Goal: Complete Application Form: Complete application form

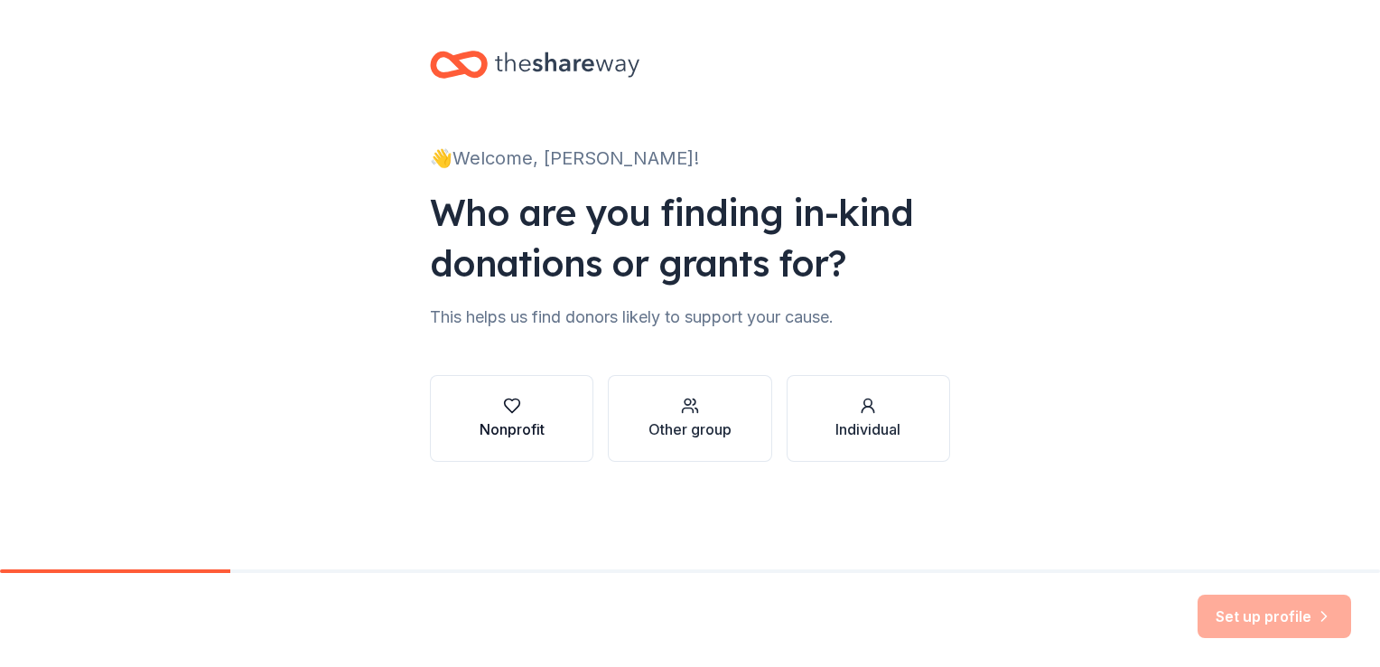
click at [566, 421] on button "Nonprofit" at bounding box center [511, 418] width 163 height 87
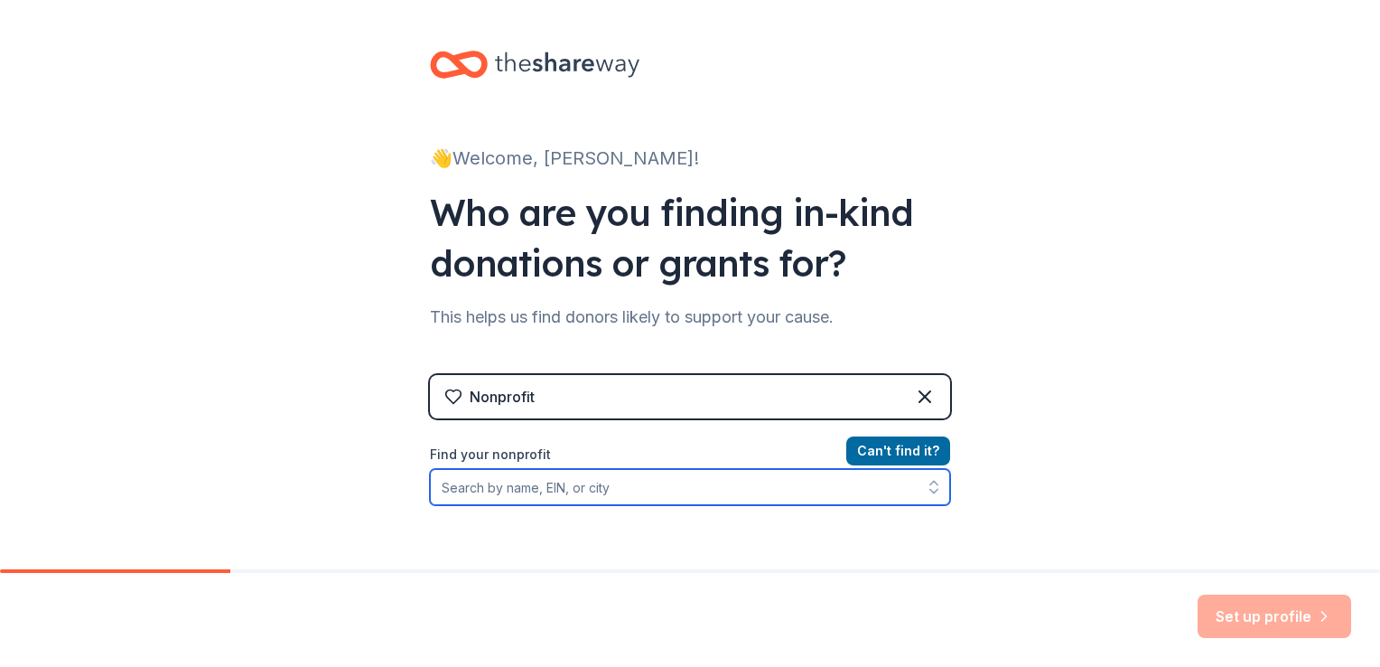
click at [645, 497] on input "Find your nonprofit" at bounding box center [690, 487] width 520 height 36
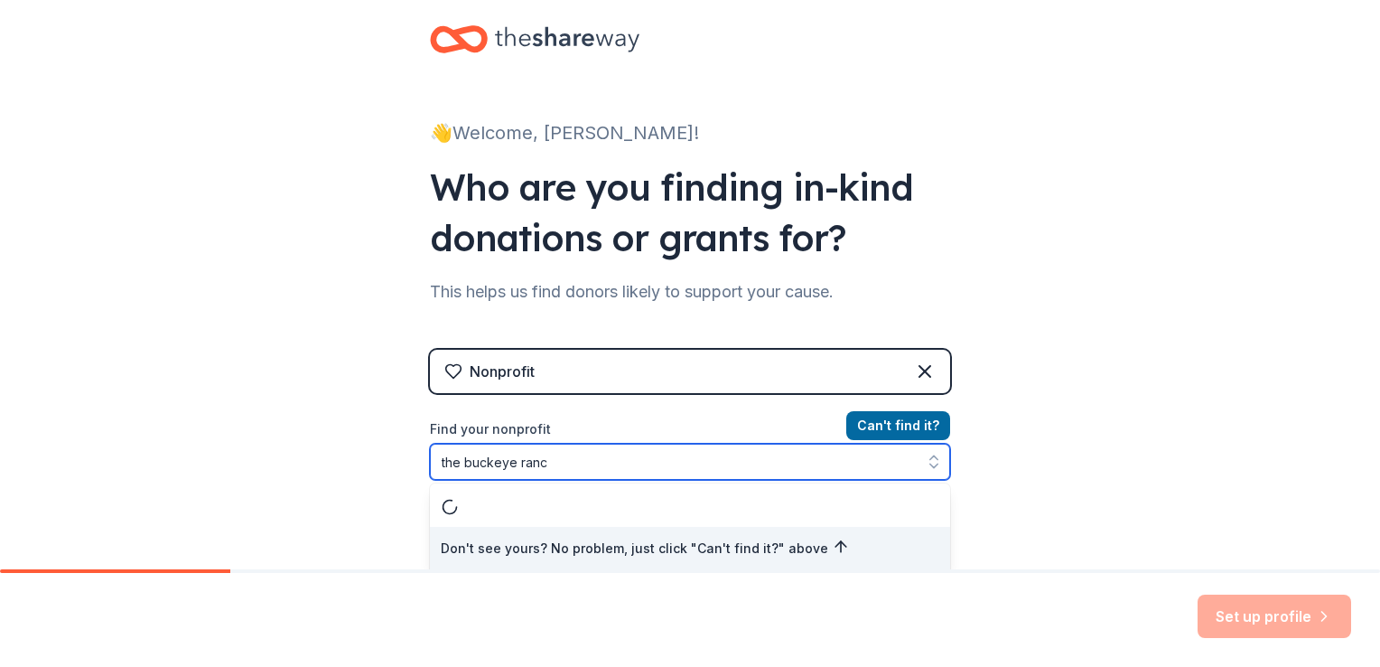
type input "the buckeye ranch"
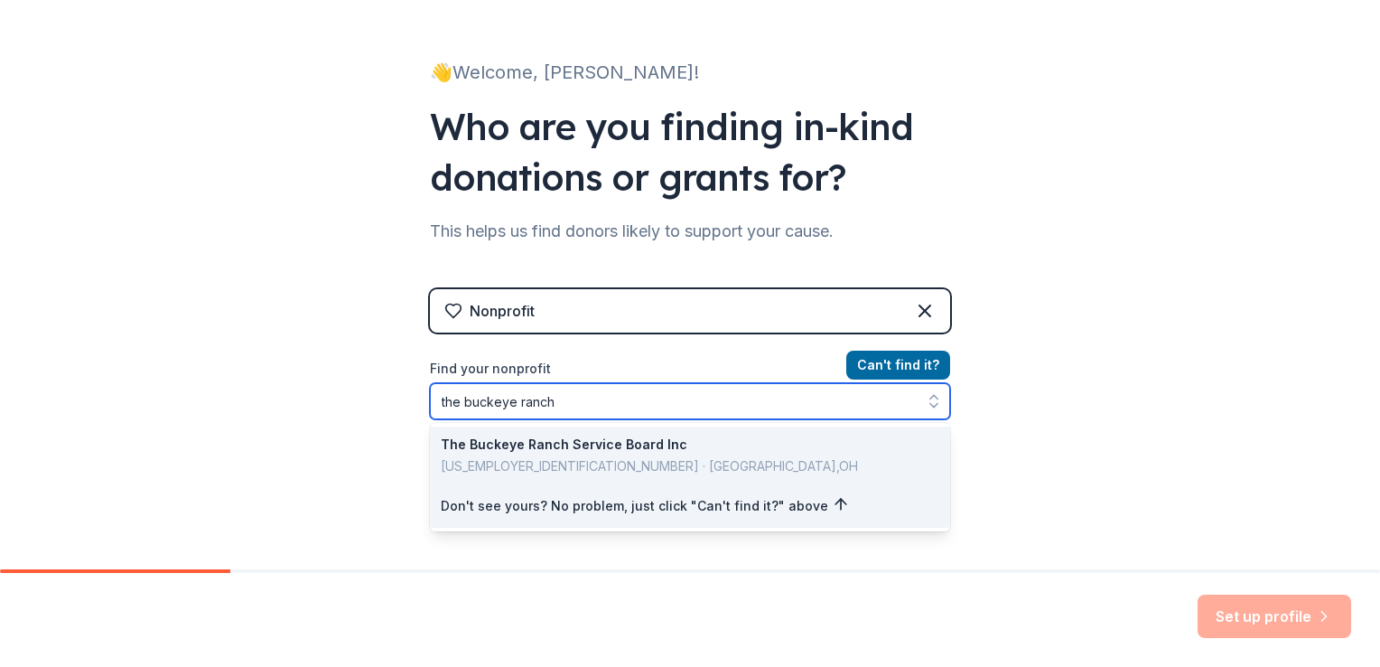
scroll to position [116, 0]
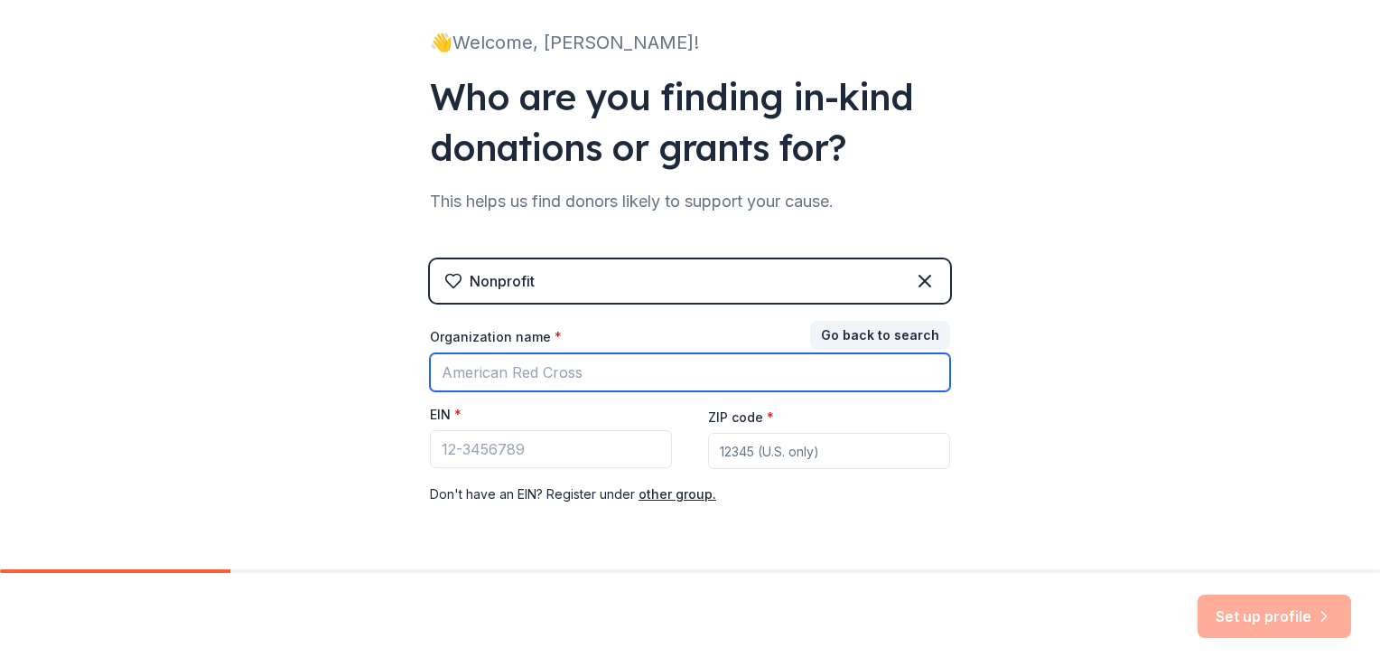
click at [633, 370] on input "Organization name *" at bounding box center [690, 372] width 520 height 38
type input "The Buckeye Ranch"
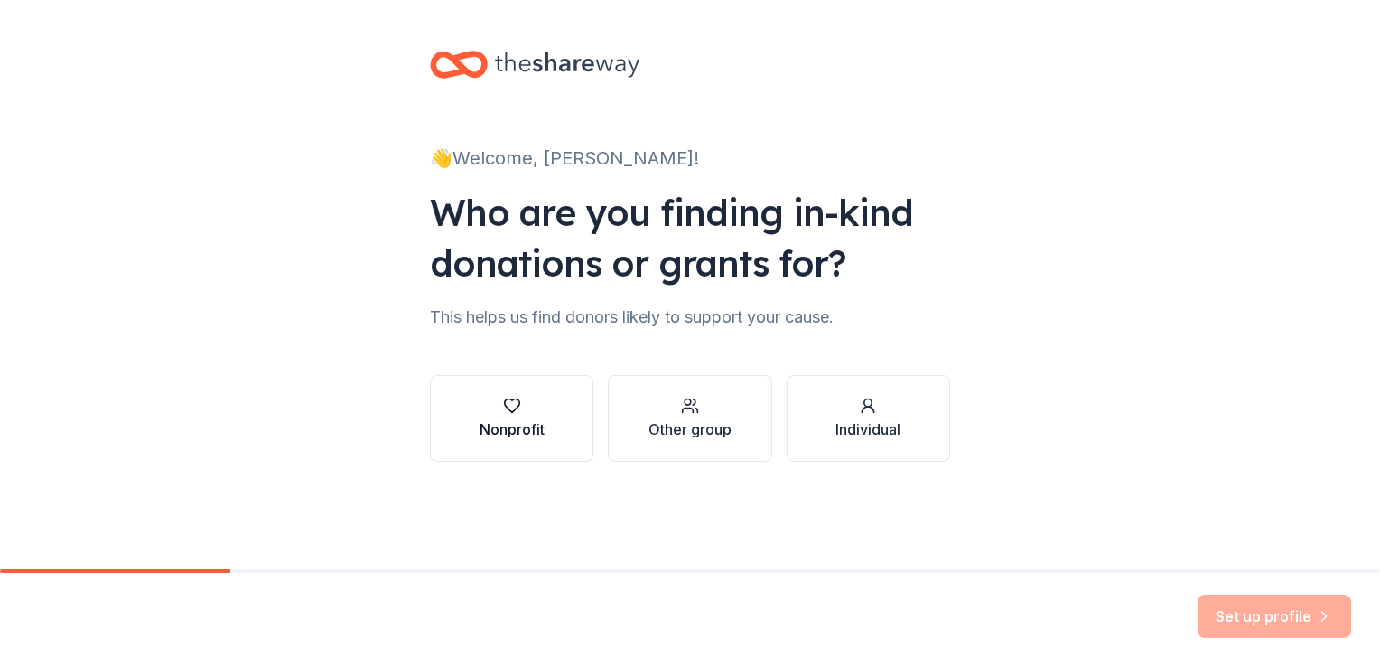
click at [556, 436] on button "Nonprofit" at bounding box center [511, 418] width 163 height 87
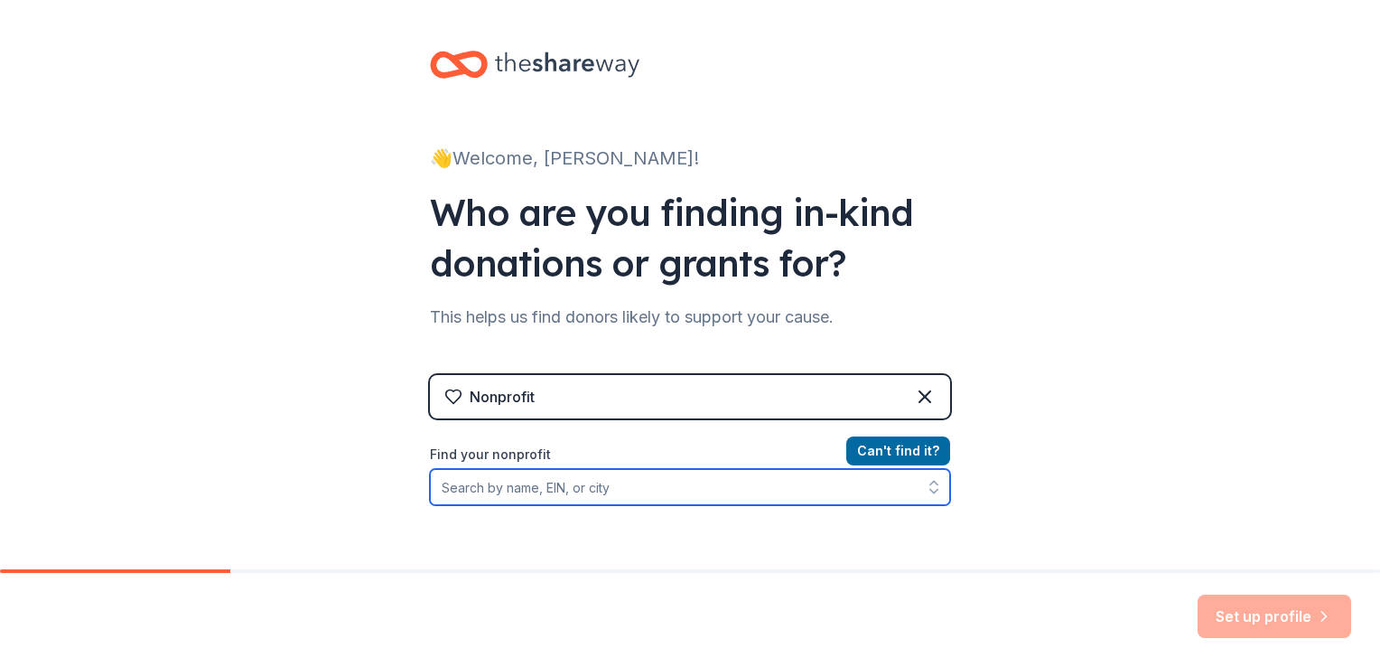
click at [701, 498] on input "Find your nonprofit" at bounding box center [690, 487] width 520 height 36
click at [455, 482] on input "Find your nonprofit" at bounding box center [690, 487] width 520 height 36
paste input "31-0642111"
type input "31-0642111"
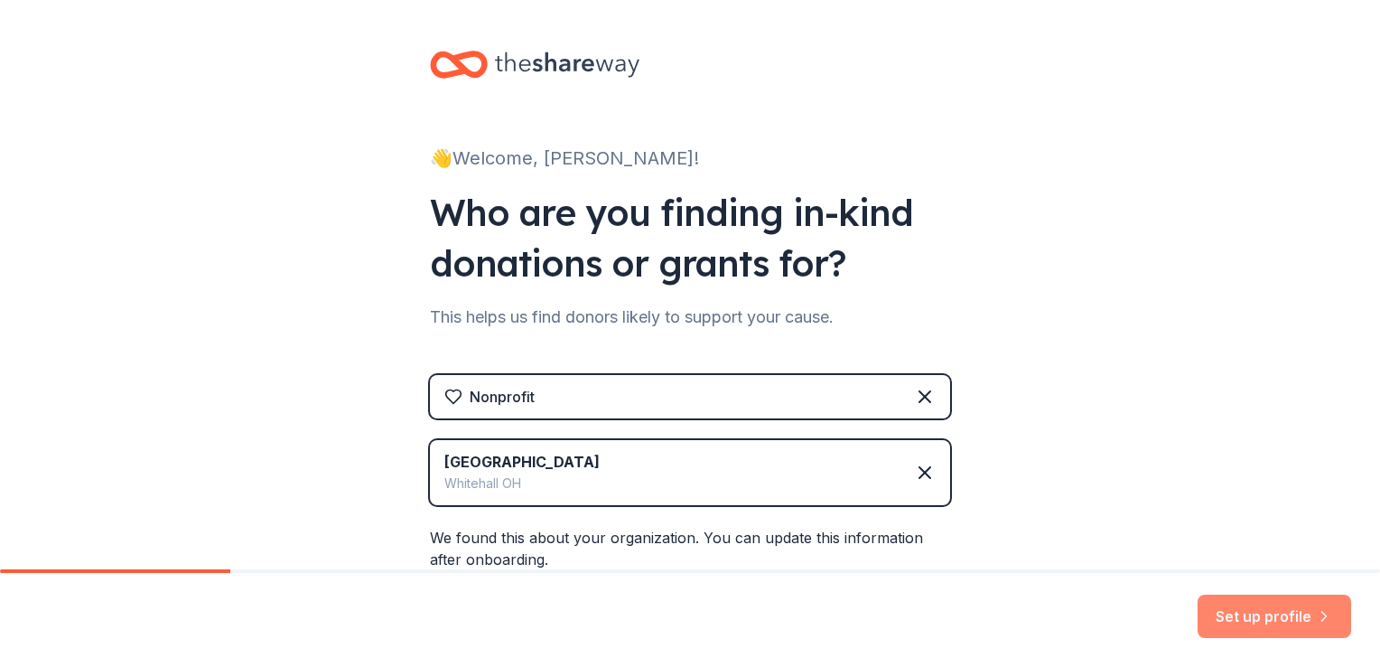
click at [1227, 613] on button "Set up profile" at bounding box center [1275, 615] width 154 height 43
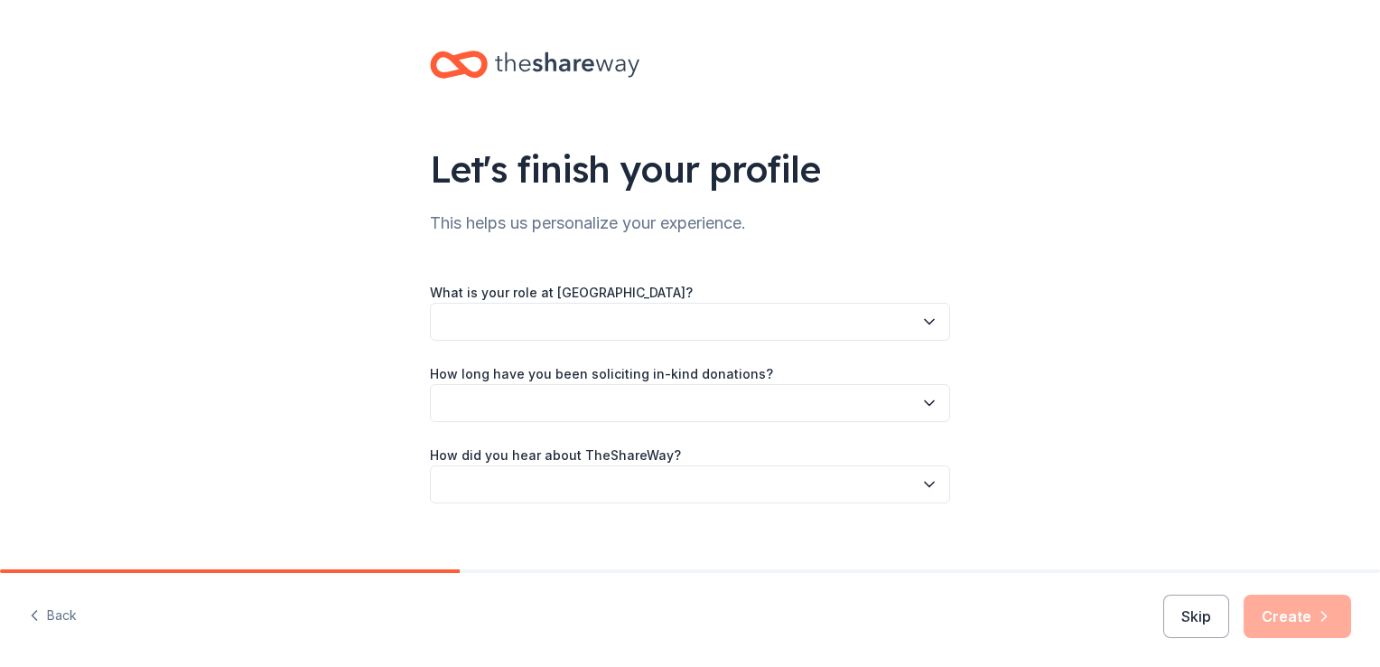
click at [700, 336] on button "button" at bounding box center [690, 322] width 520 height 38
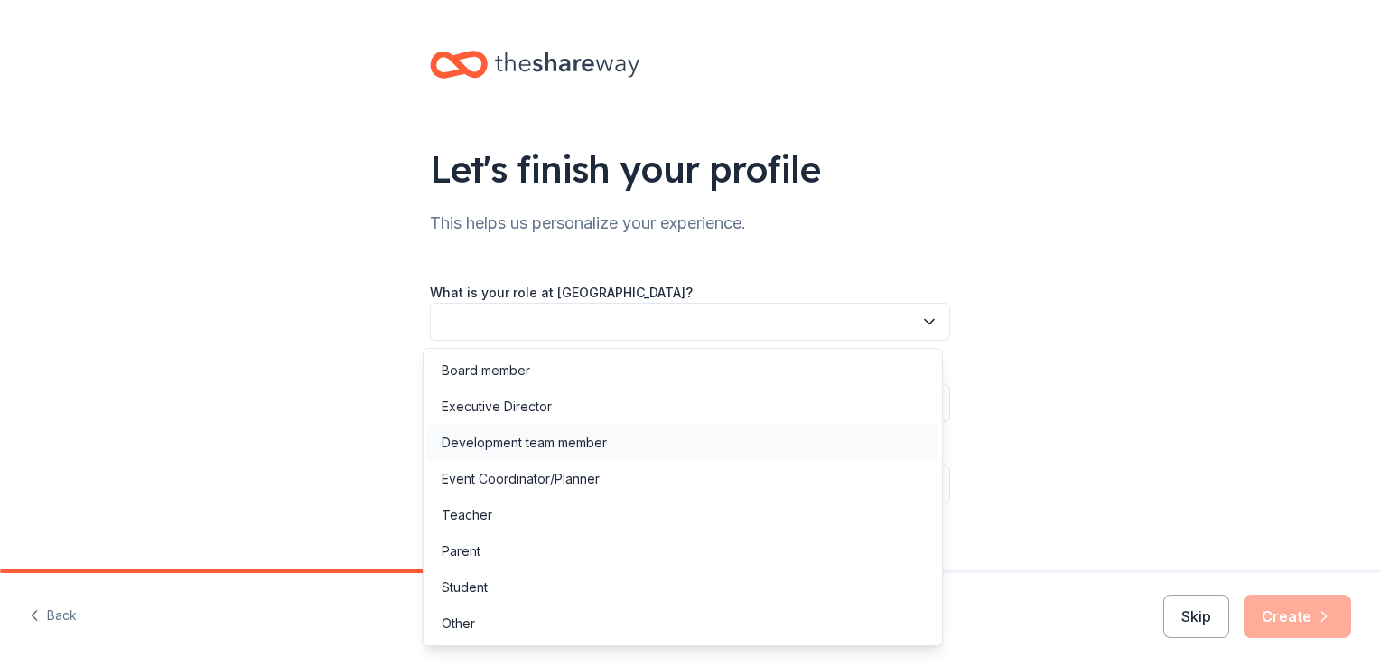
click at [709, 431] on div "Development team member" at bounding box center [682, 443] width 511 height 36
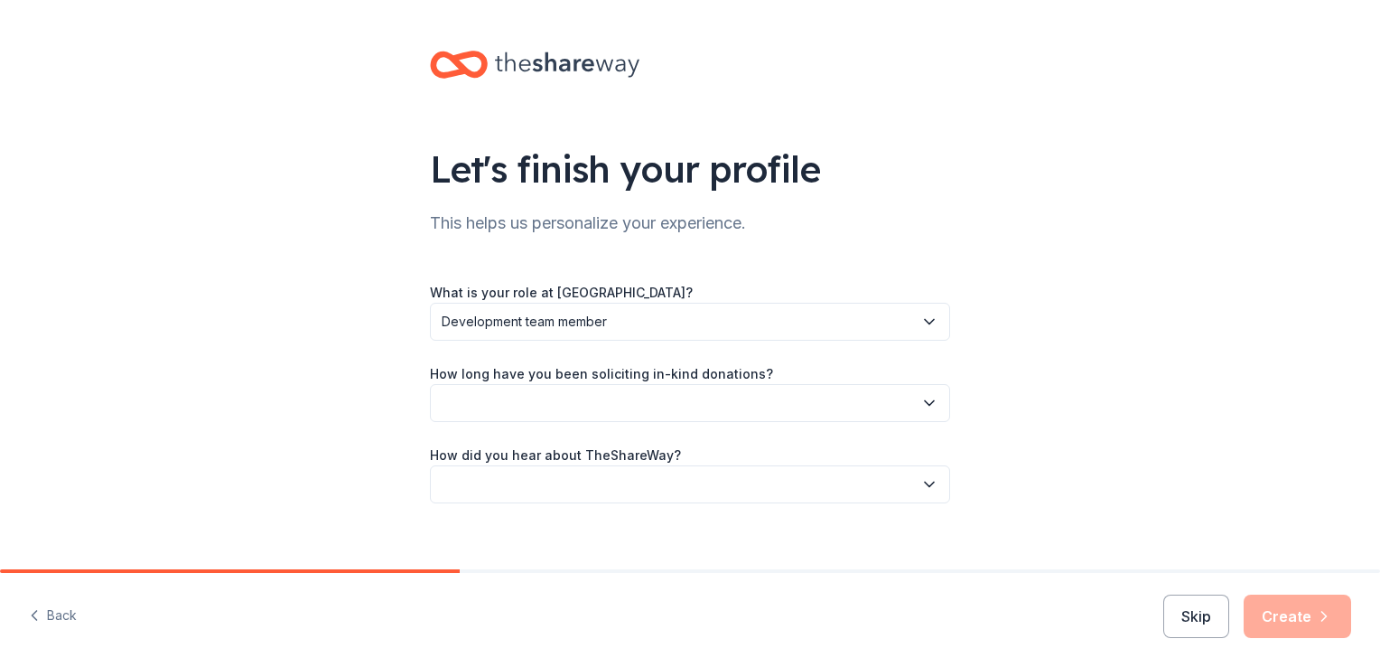
click at [723, 395] on button "button" at bounding box center [690, 403] width 520 height 38
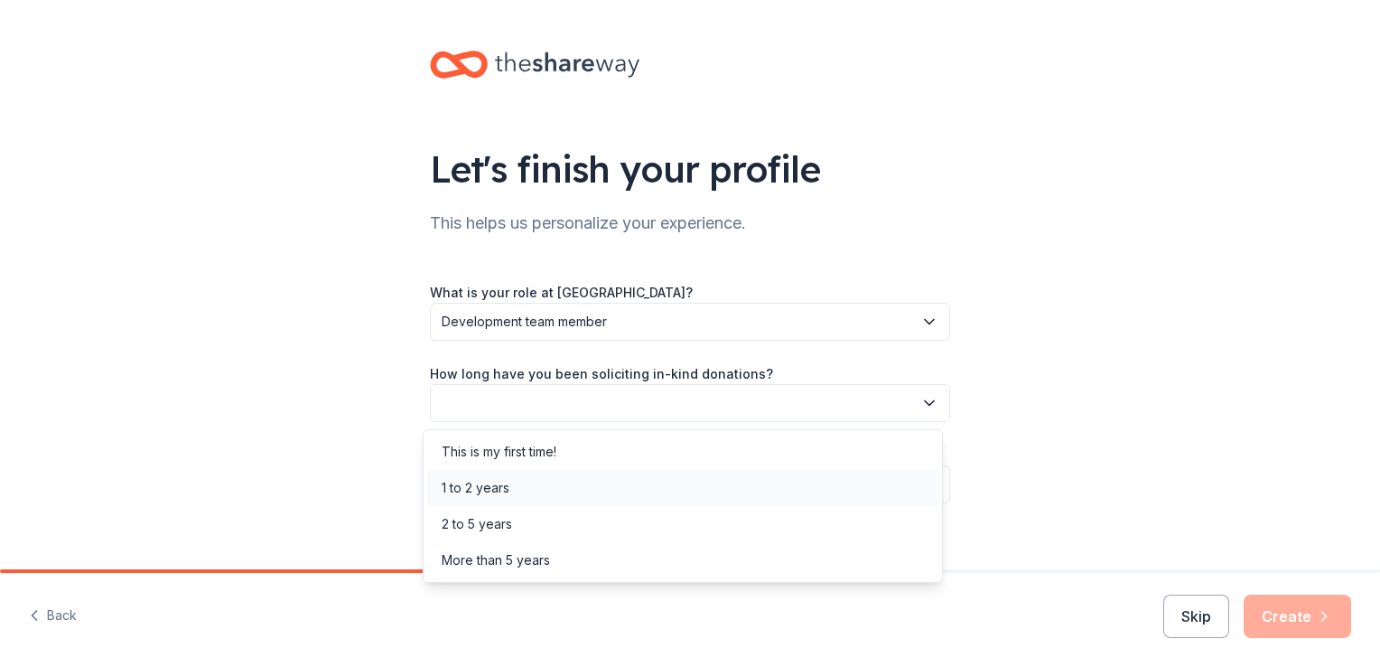
click at [695, 492] on div "1 to 2 years" at bounding box center [682, 488] width 511 height 36
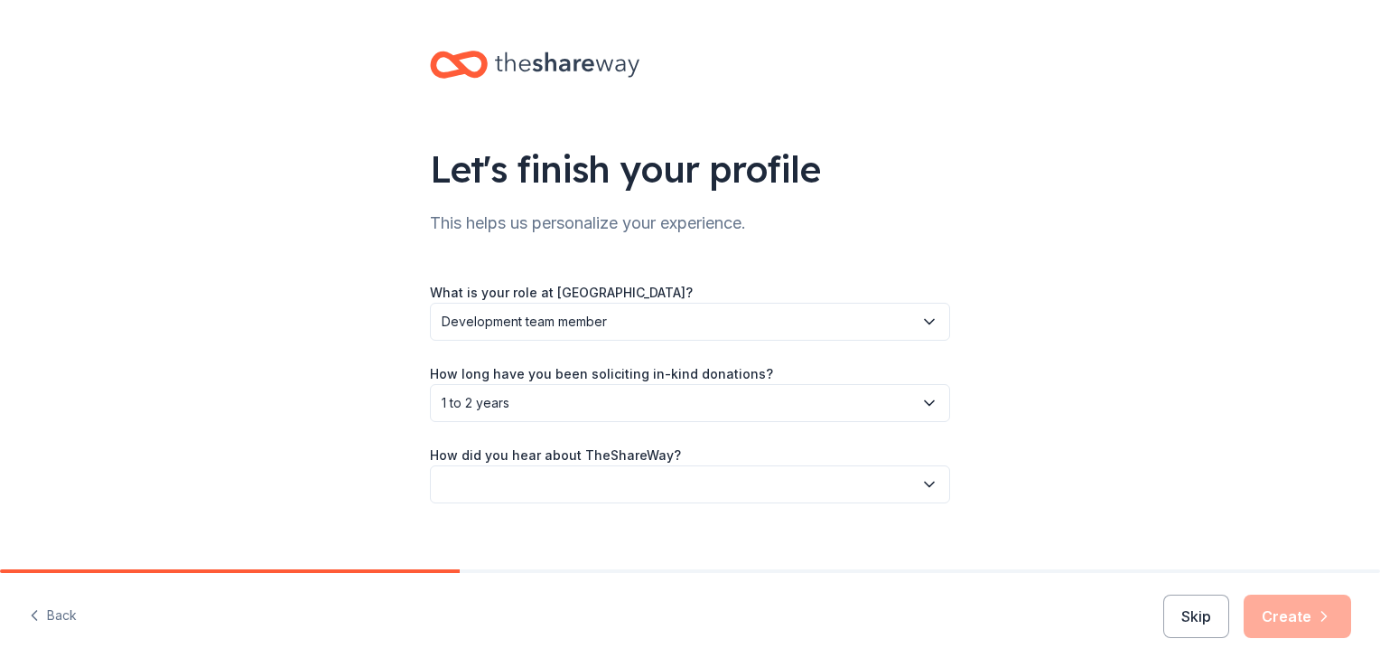
scroll to position [20, 0]
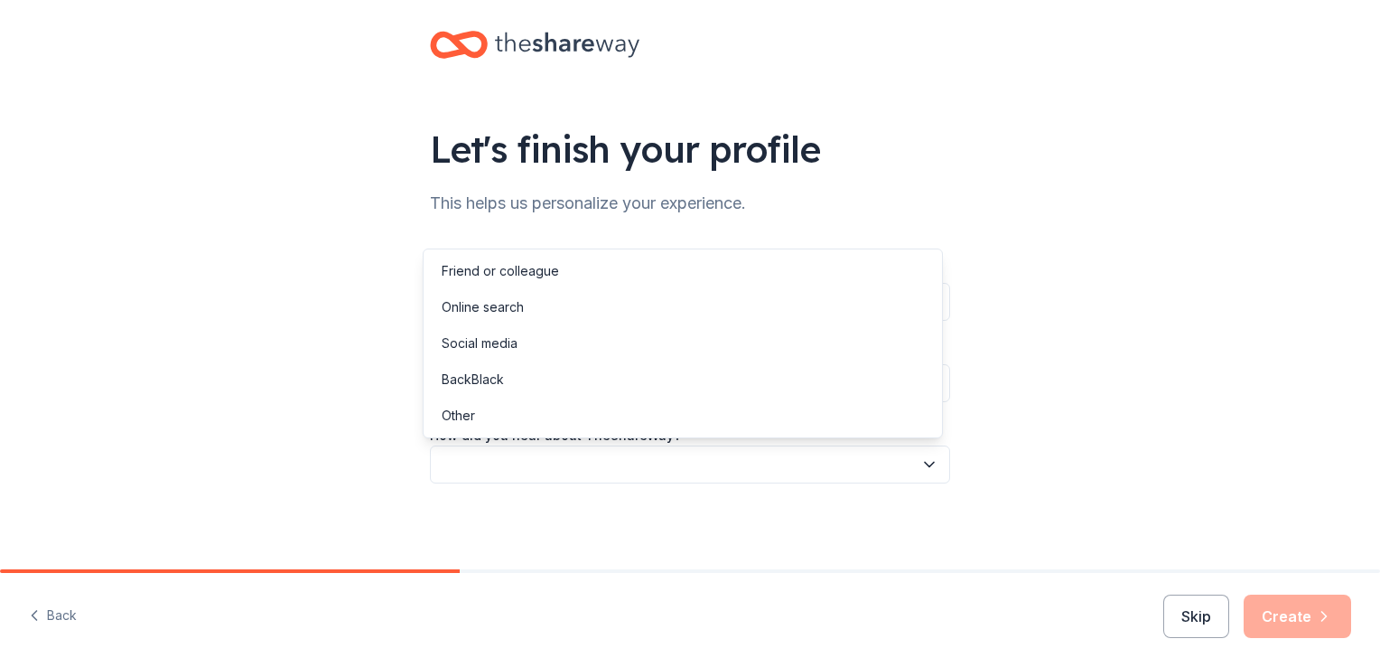
click at [815, 466] on button "button" at bounding box center [690, 464] width 520 height 38
click at [699, 274] on div "Friend or colleague" at bounding box center [682, 271] width 511 height 36
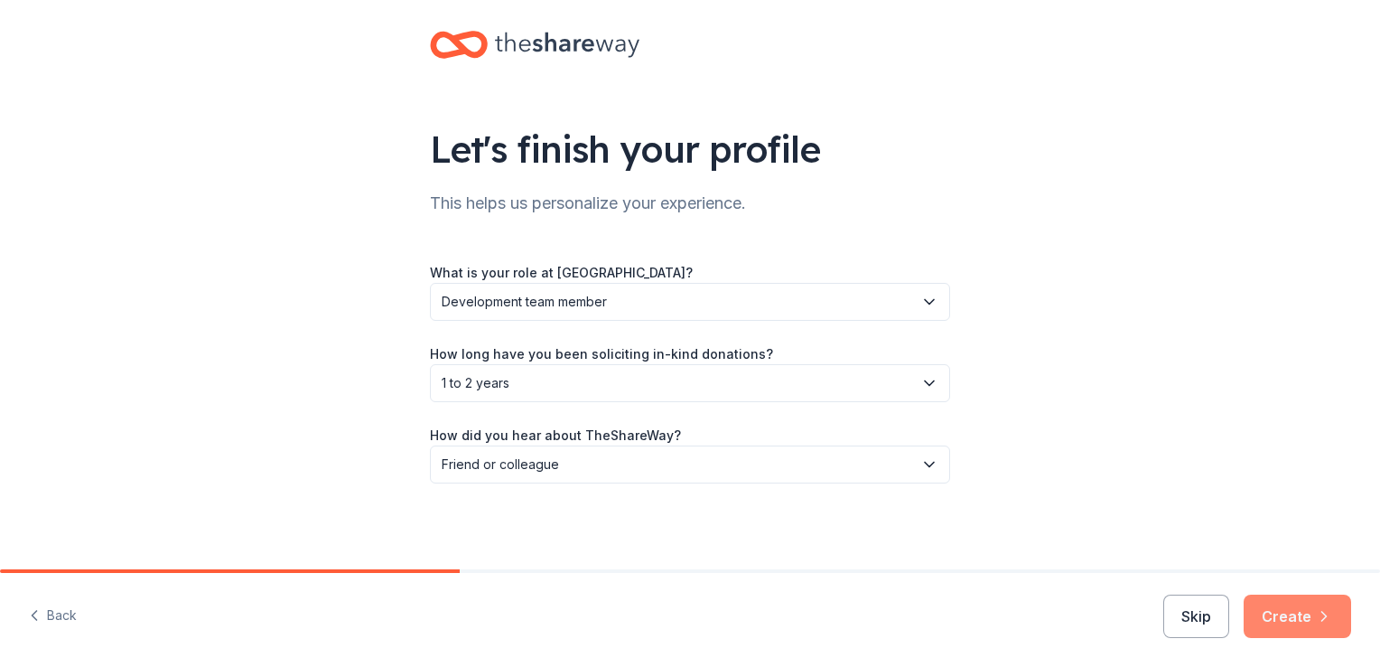
click at [1268, 616] on button "Create" at bounding box center [1297, 615] width 107 height 43
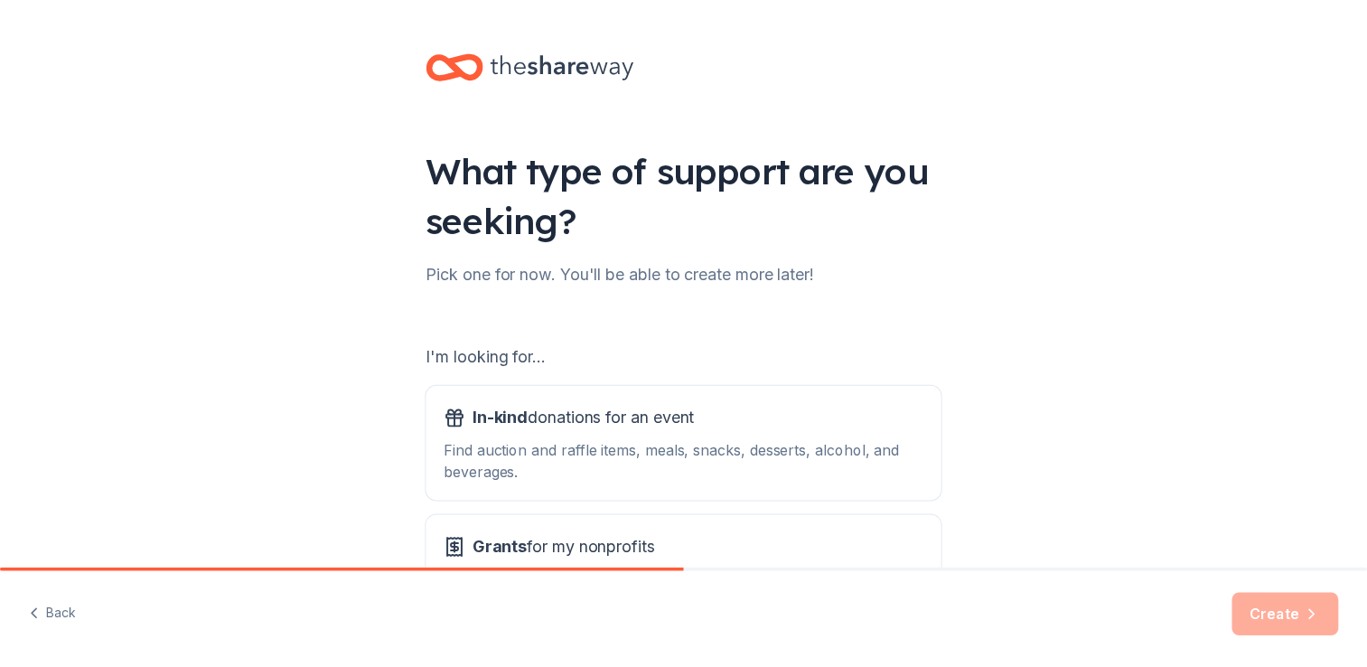
scroll to position [159, 0]
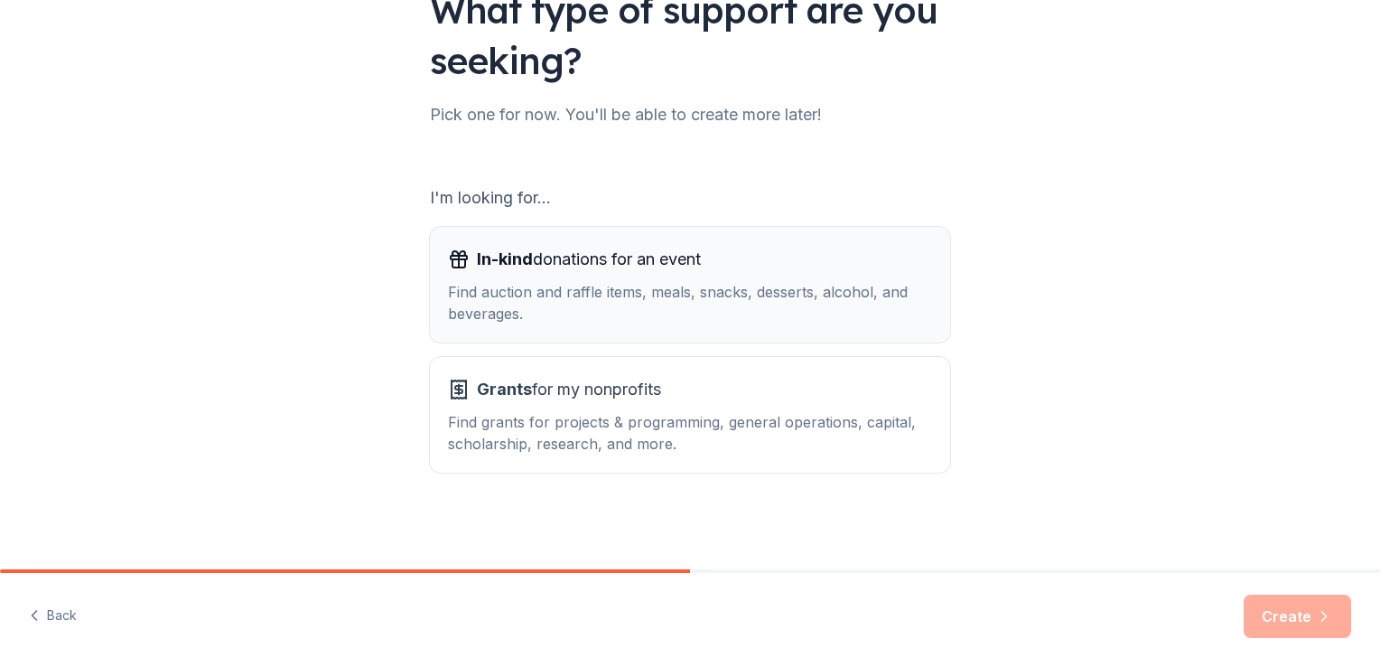
click at [723, 318] on div "Find auction and raffle items, meals, snacks, desserts, alcohol, and beverages." at bounding box center [690, 302] width 484 height 43
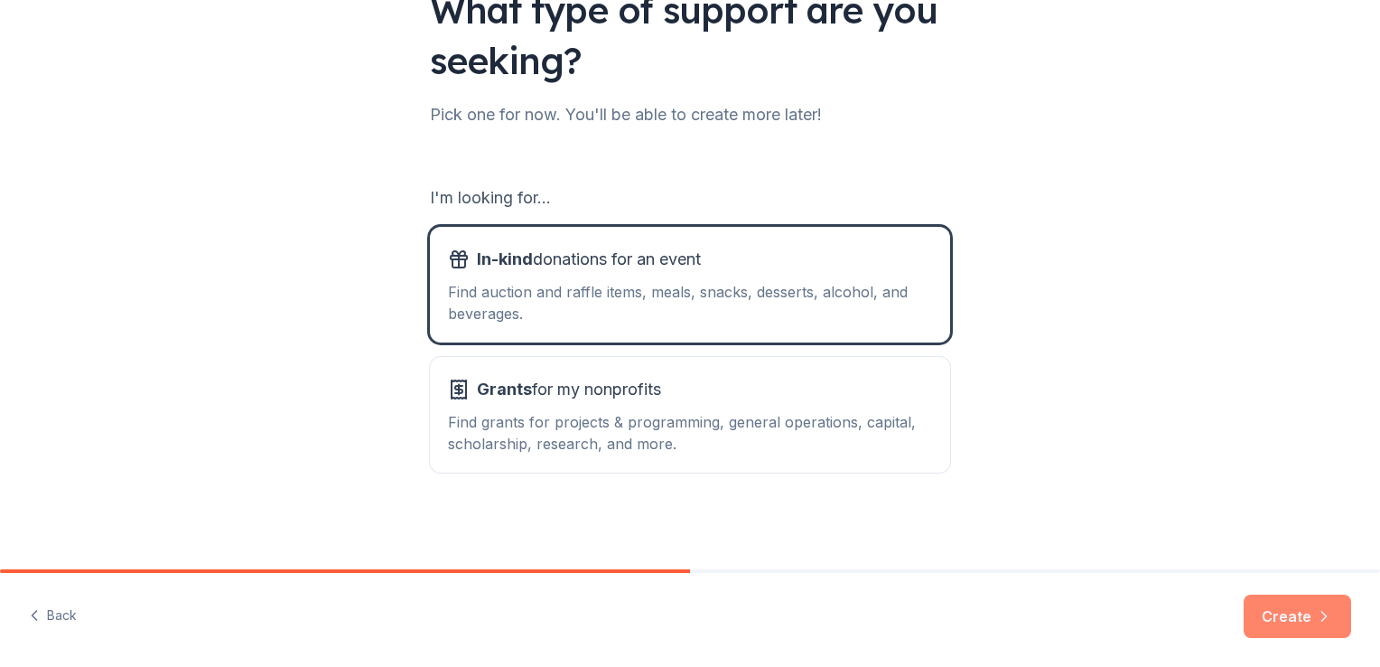
click at [1269, 609] on button "Create" at bounding box center [1297, 615] width 107 height 43
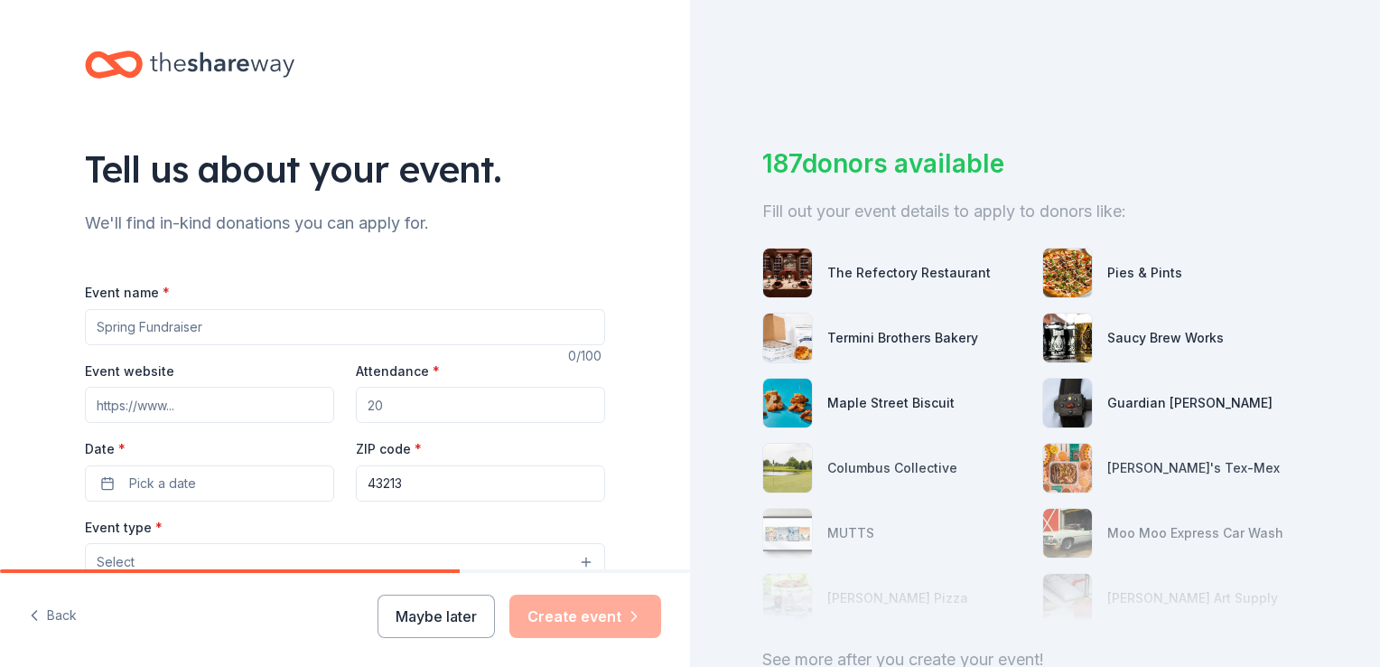
click at [454, 620] on button "Maybe later" at bounding box center [436, 615] width 117 height 43
click at [440, 618] on button "Maybe later" at bounding box center [436, 615] width 117 height 43
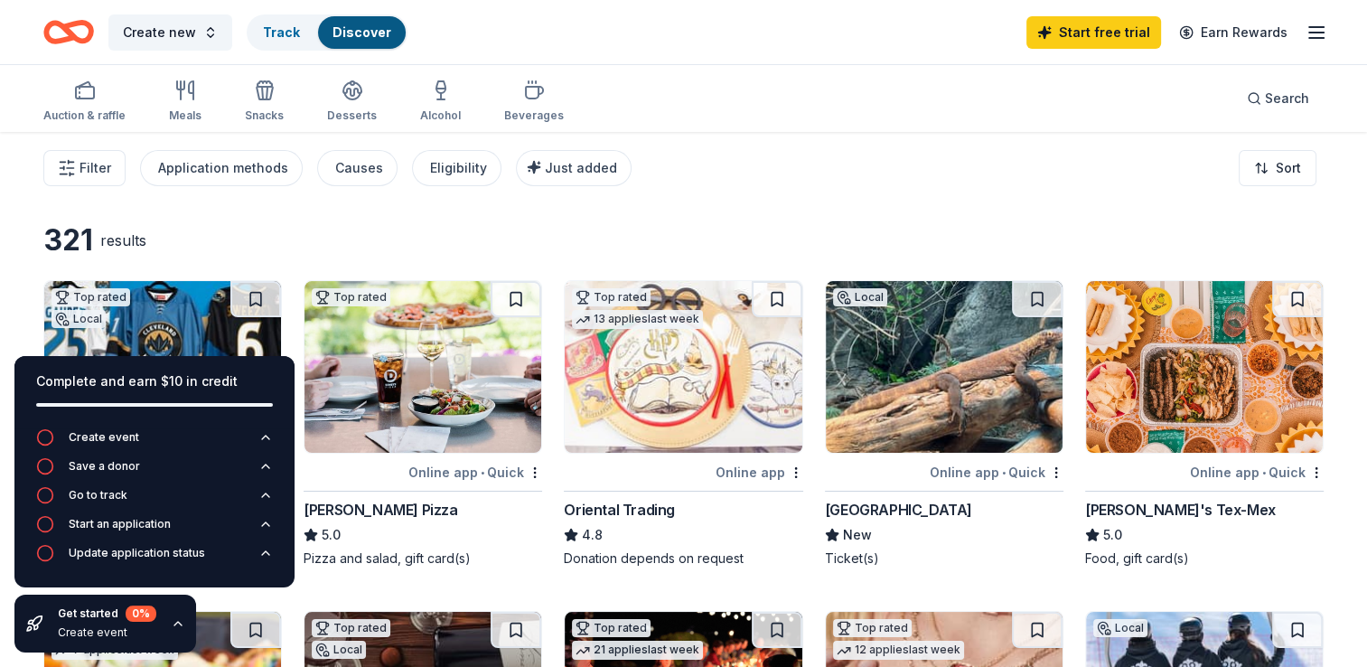
click at [709, 401] on img at bounding box center [683, 367] width 237 height 172
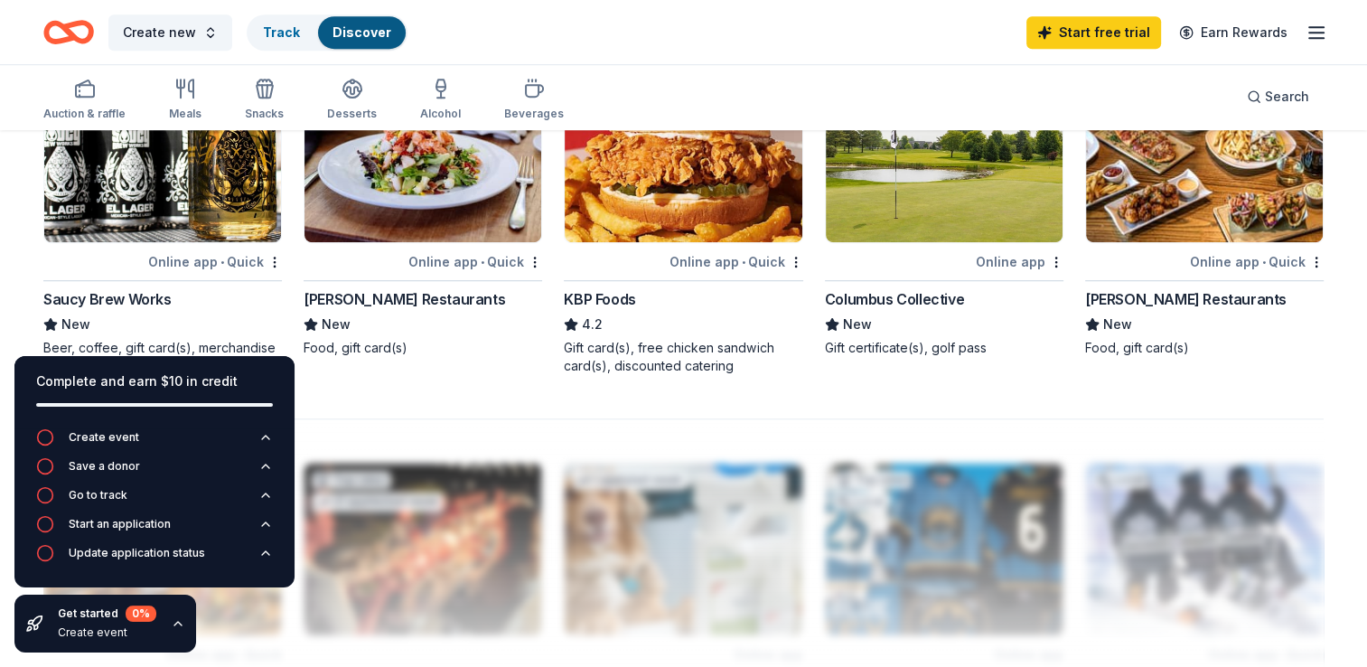
scroll to position [994, 0]
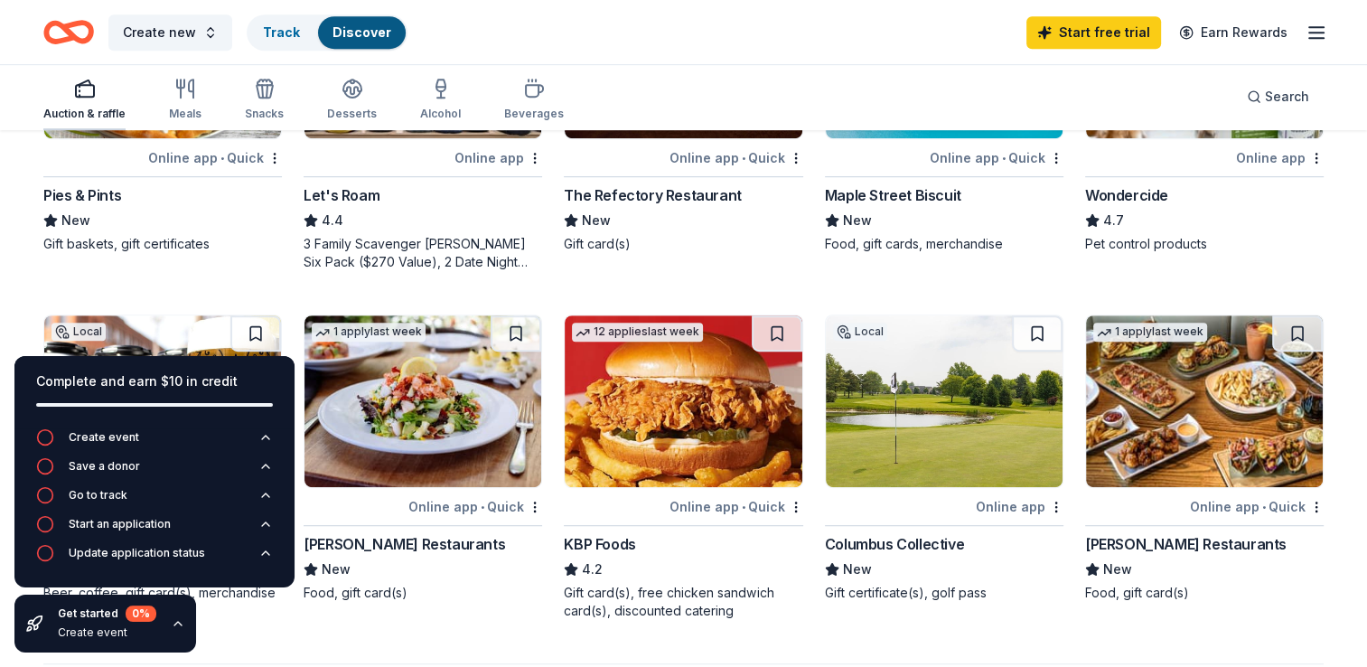
click at [79, 99] on div "Auction & raffle" at bounding box center [84, 99] width 82 height 43
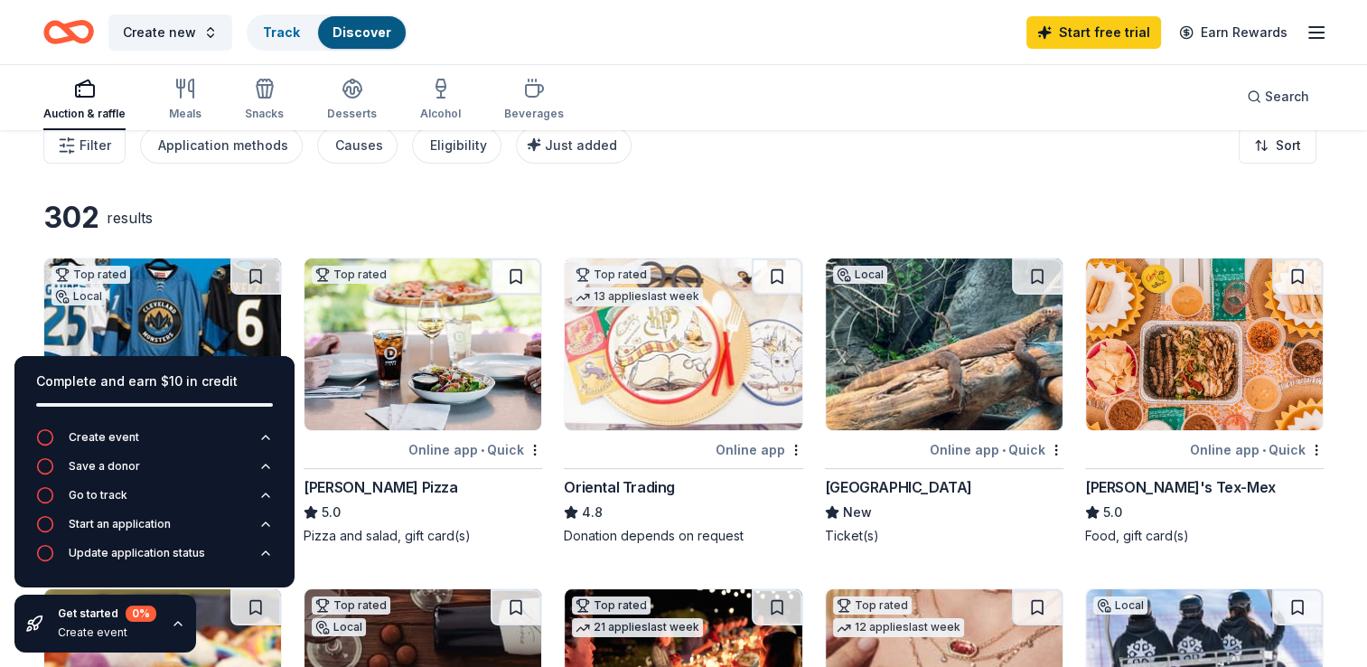
scroll to position [90, 0]
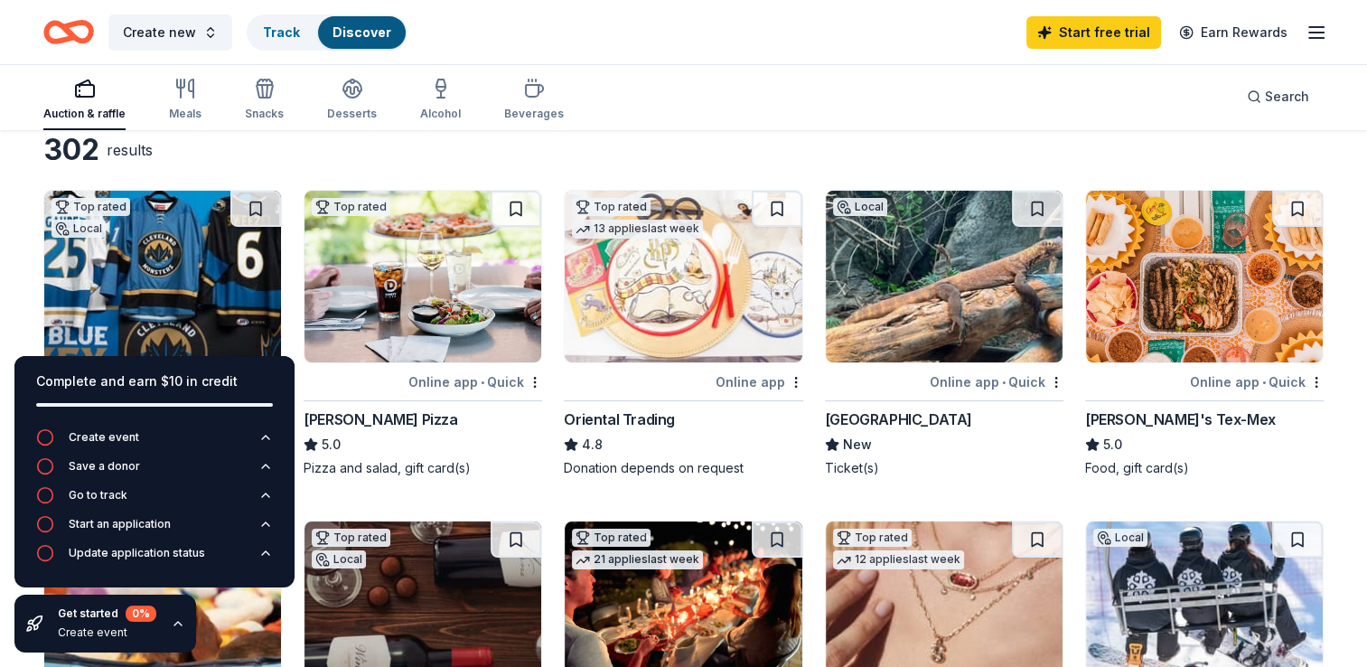
click at [272, 373] on div "Complete and earn $10 in credit" at bounding box center [154, 381] width 237 height 22
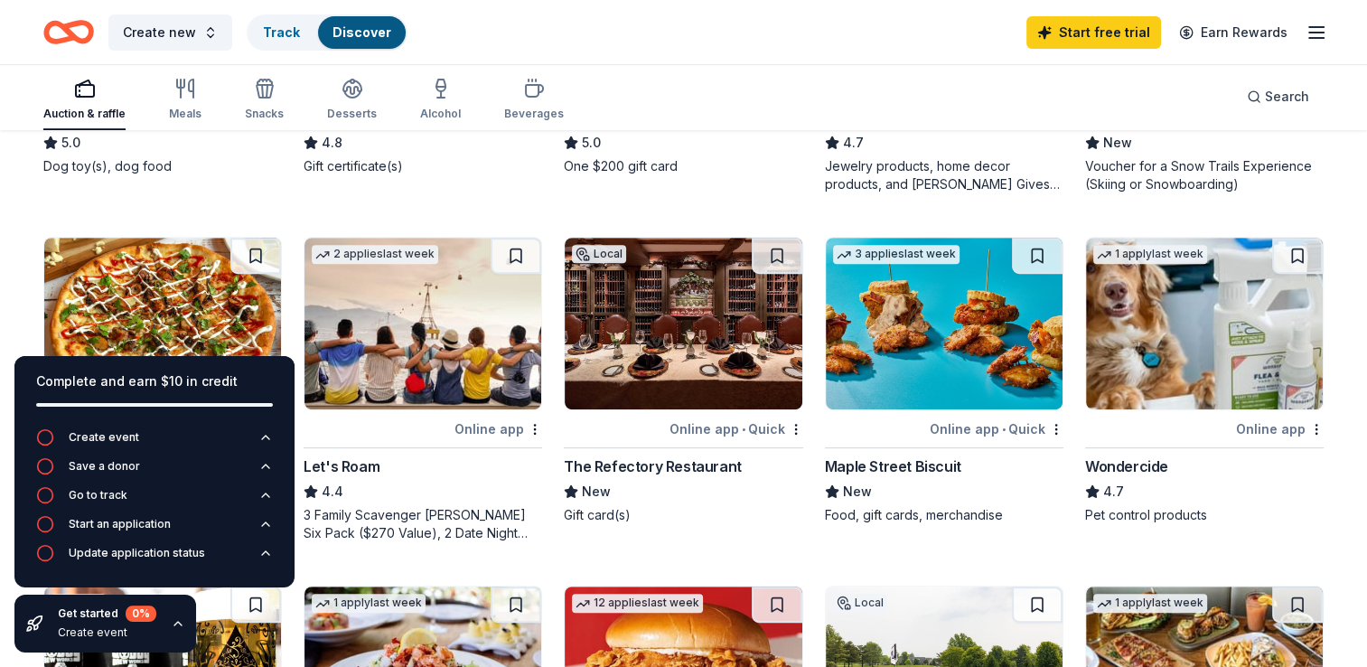
scroll to position [542, 0]
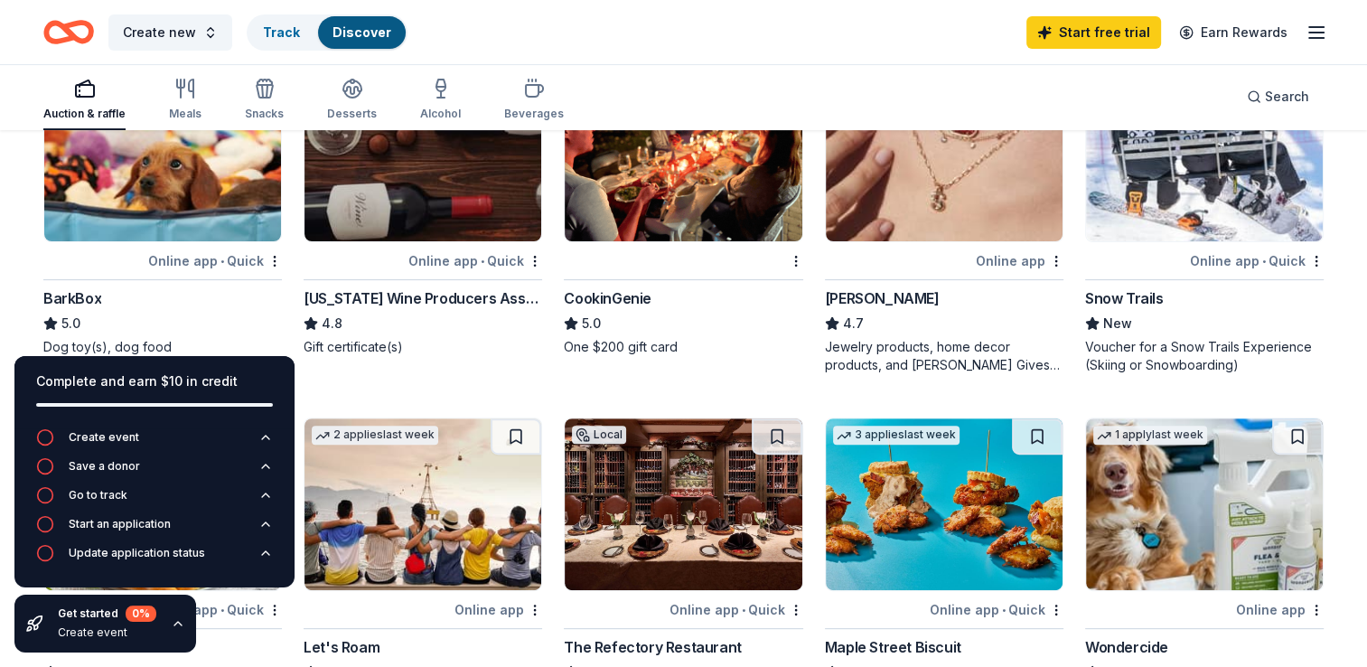
click at [141, 225] on img at bounding box center [162, 156] width 237 height 172
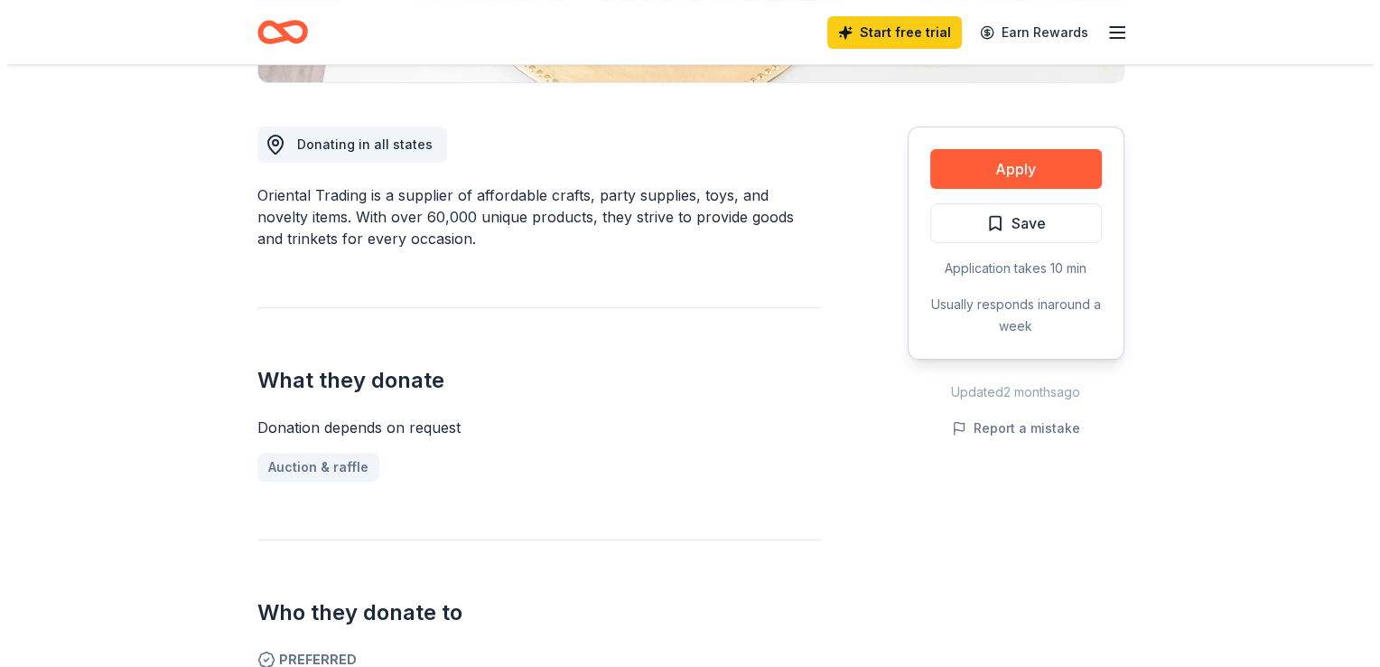
scroll to position [271, 0]
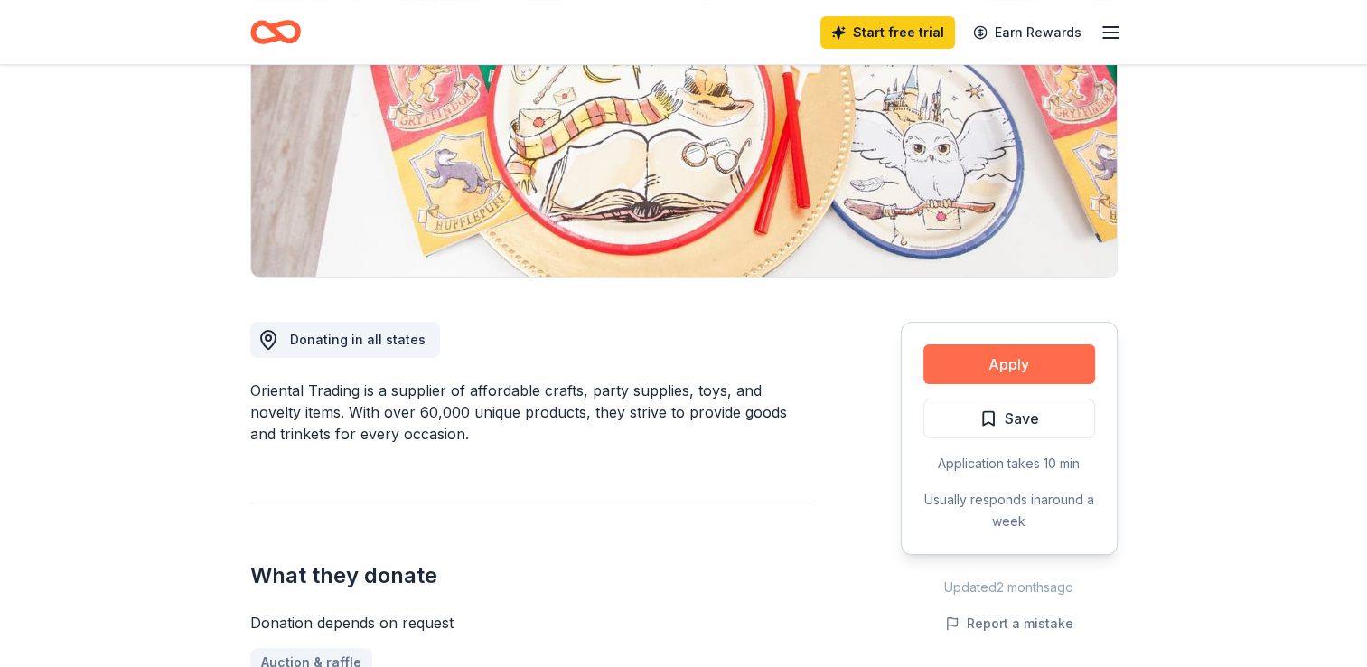
click at [1021, 359] on button "Apply" at bounding box center [1009, 364] width 172 height 40
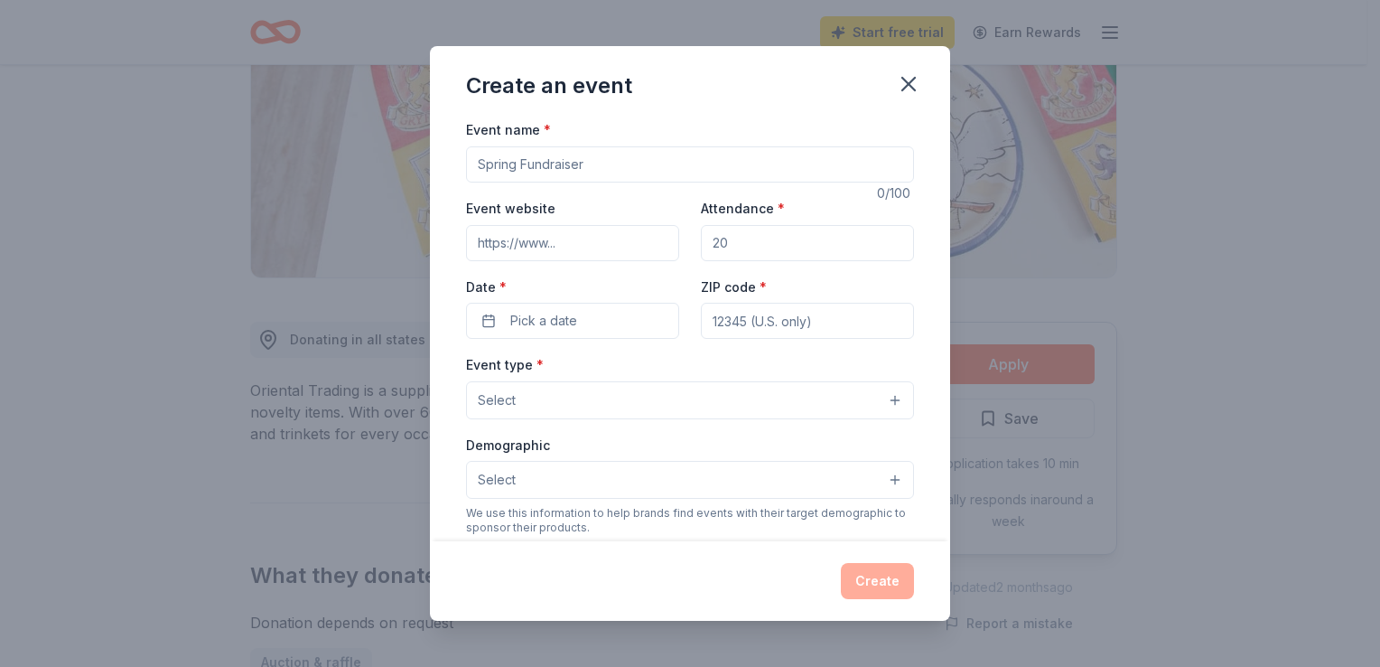
click at [625, 170] on input "Event name *" at bounding box center [690, 164] width 448 height 36
type input "Hope for the Holidays"
click at [722, 245] on input "Attendance *" at bounding box center [807, 243] width 213 height 36
type input "1500"
click at [565, 315] on span "Pick a date" at bounding box center [543, 321] width 67 height 22
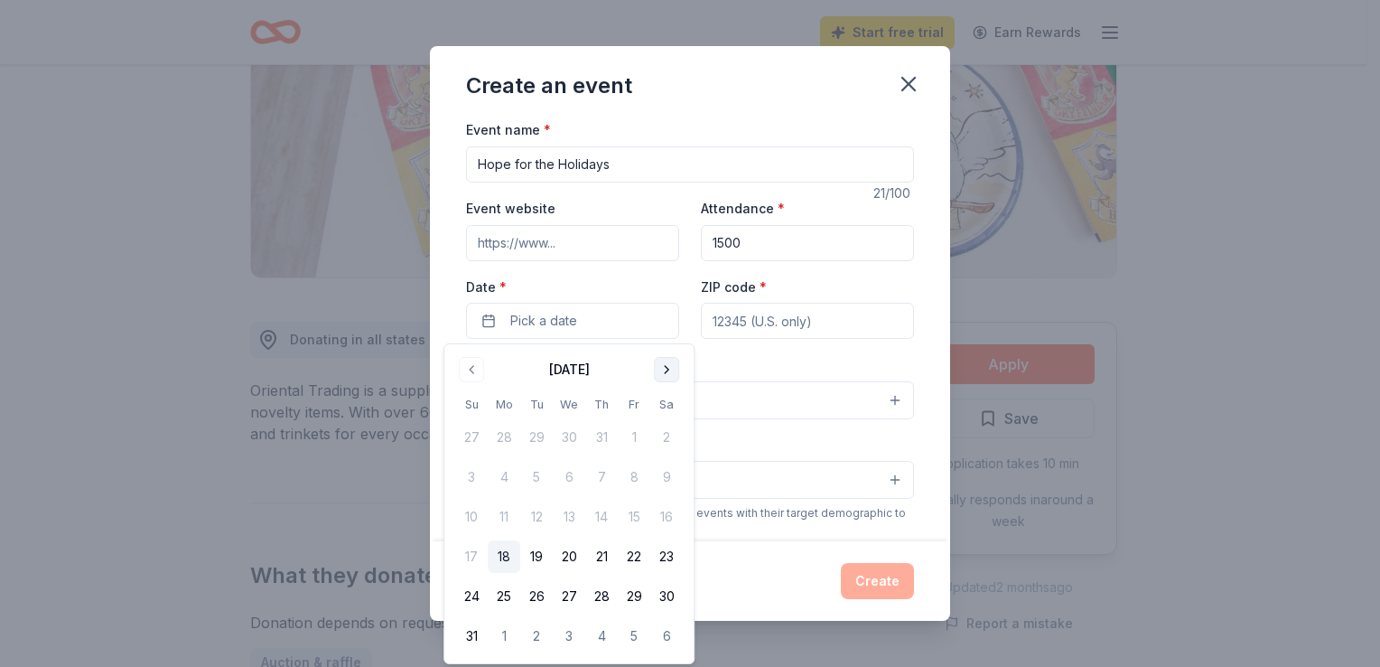
click at [665, 370] on button "Go to next month" at bounding box center [666, 369] width 25 height 25
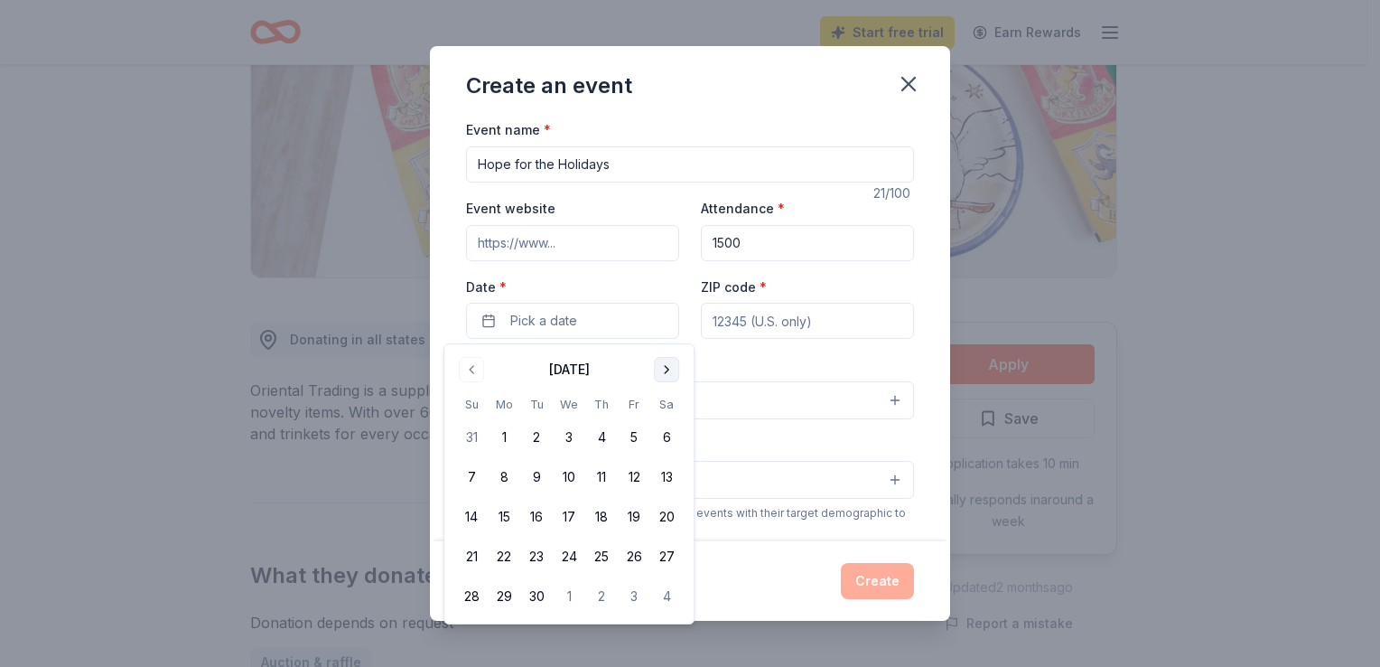
click at [665, 370] on button "Go to next month" at bounding box center [666, 369] width 25 height 25
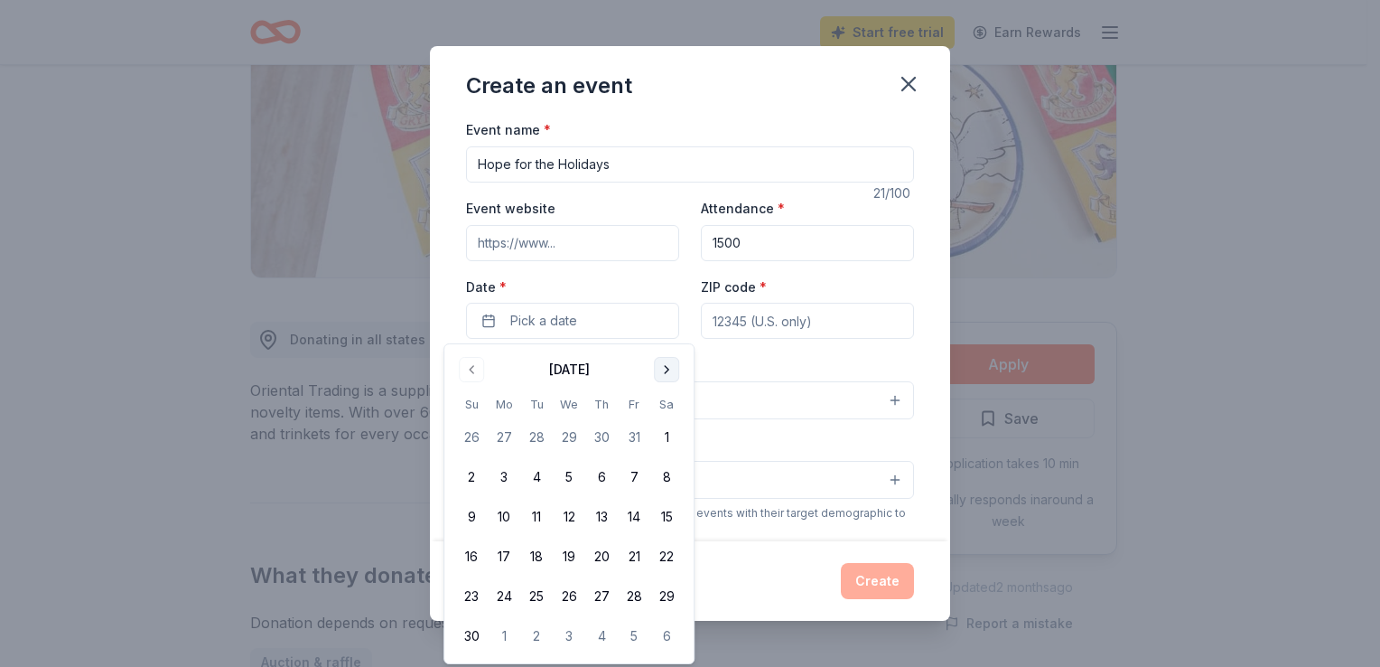
click at [664, 369] on button "Go to next month" at bounding box center [666, 369] width 25 height 25
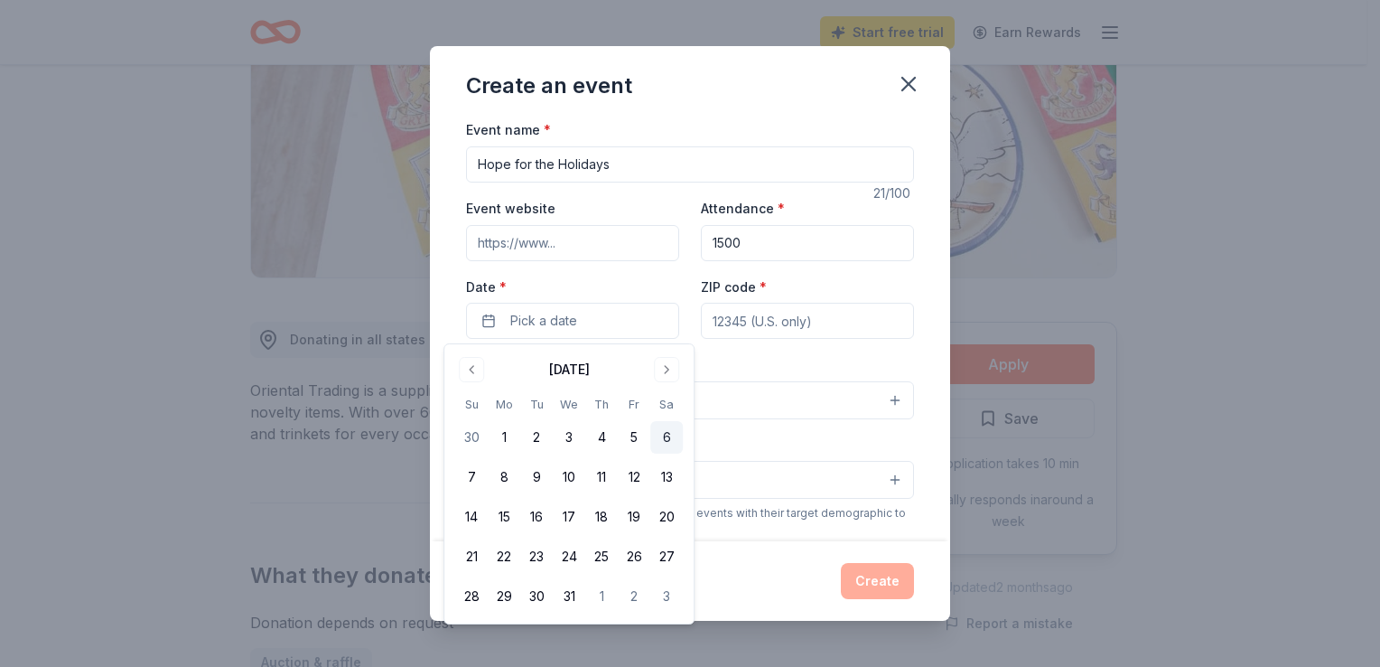
click at [670, 442] on button "6" at bounding box center [666, 437] width 33 height 33
click at [731, 327] on input "ZIP code *" at bounding box center [807, 321] width 213 height 36
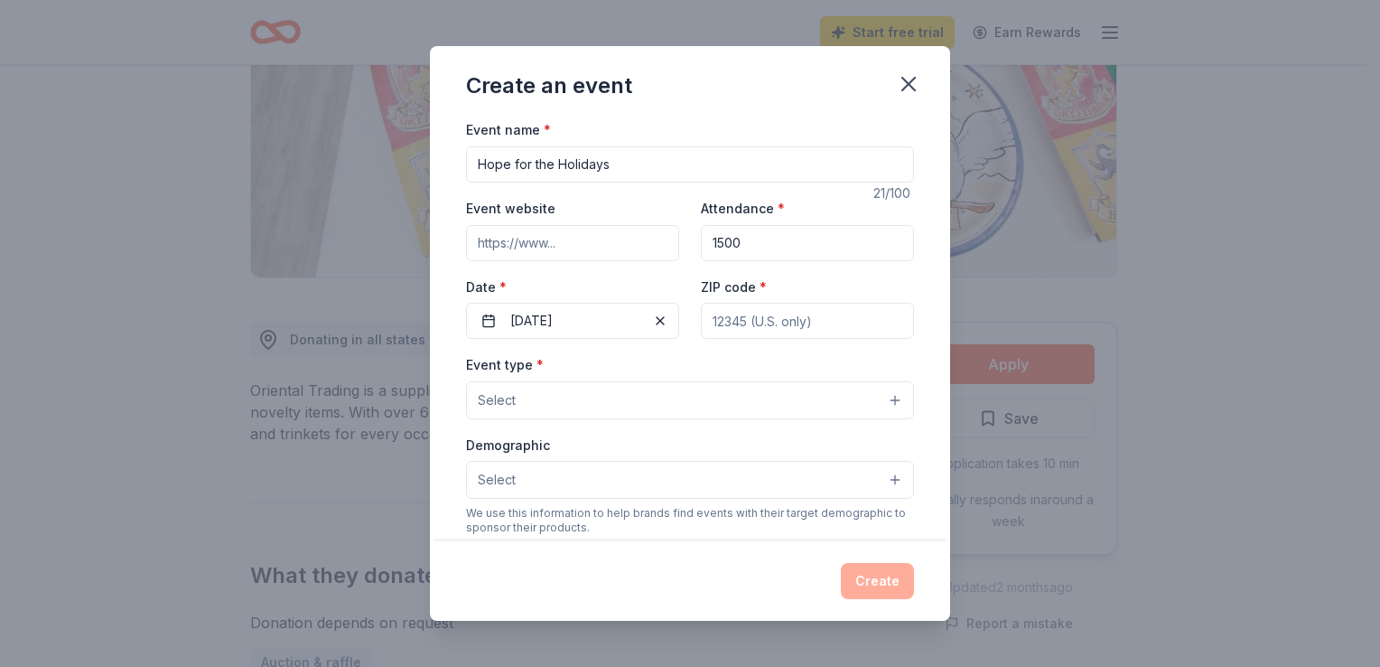
paste input "43213"
type input "43213"
click at [585, 414] on button "Select" at bounding box center [690, 400] width 448 height 38
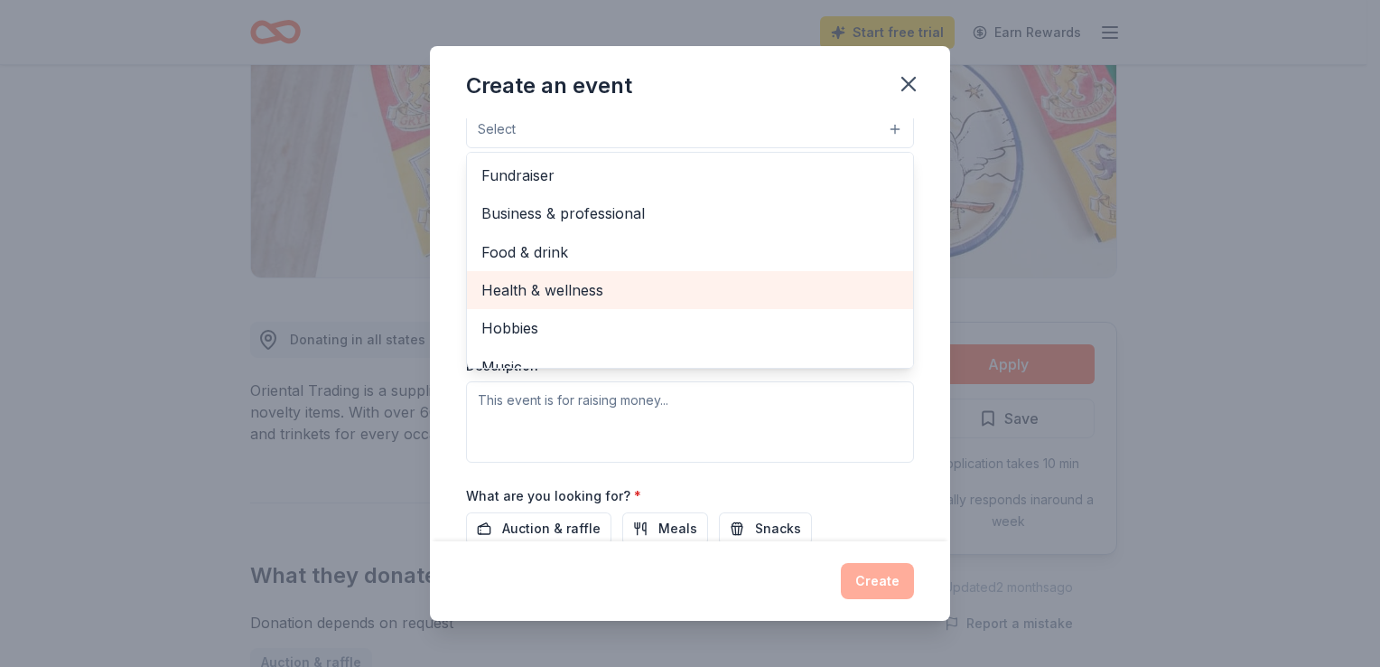
scroll to position [181, 0]
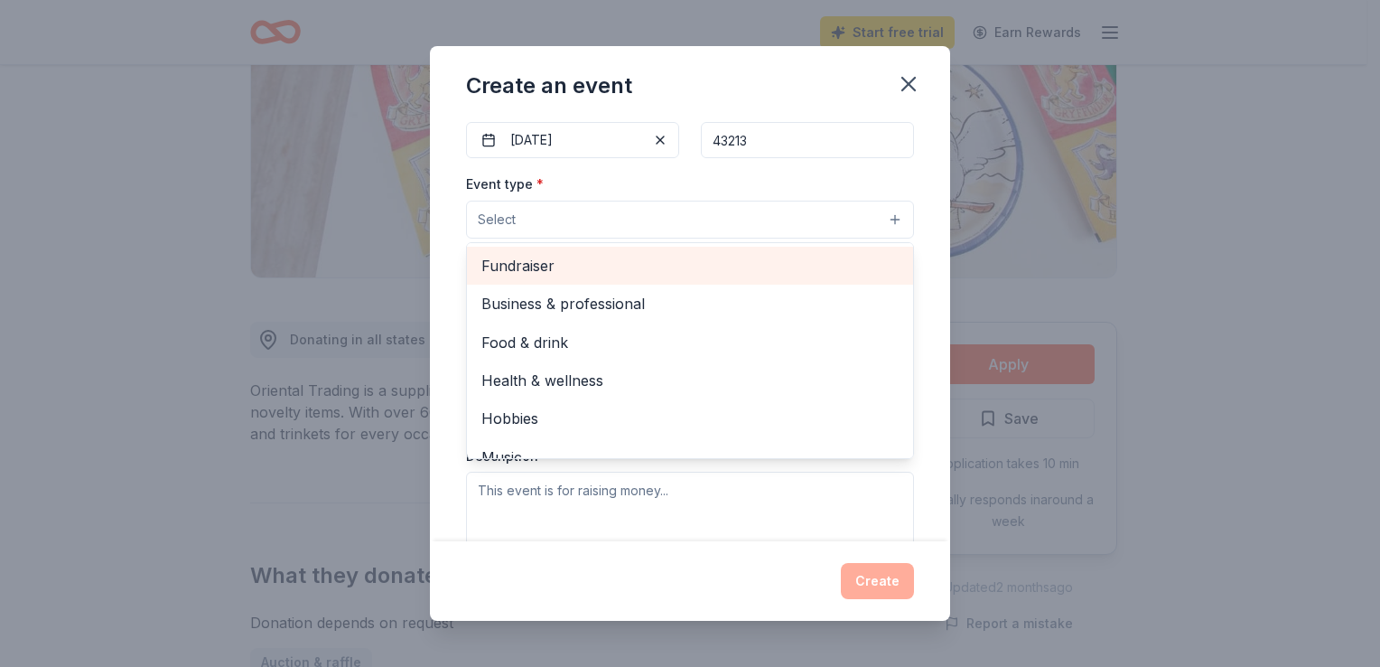
click at [635, 263] on span "Fundraiser" at bounding box center [689, 265] width 417 height 23
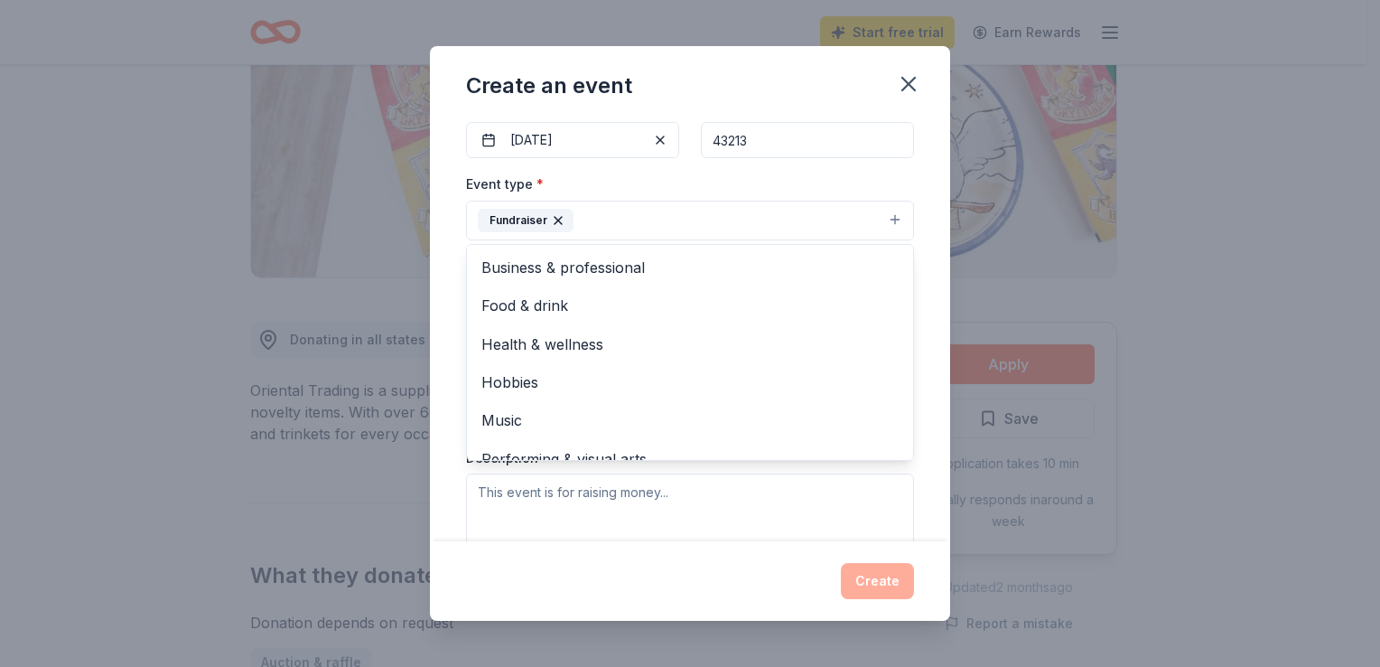
click at [917, 406] on div "Event name * Hope for the Holidays 21 /100 Event website Attendance * 1500 Date…" at bounding box center [690, 329] width 520 height 422
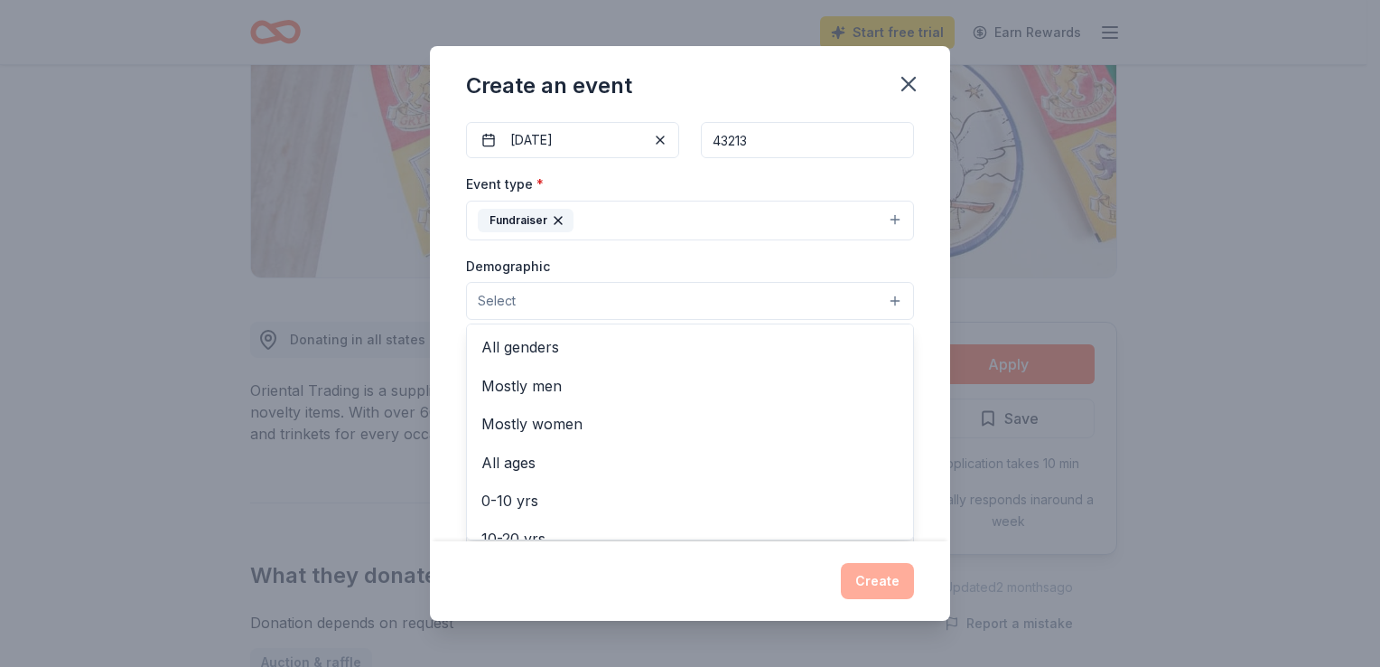
click at [759, 308] on button "Select" at bounding box center [690, 301] width 448 height 38
click at [618, 341] on span "All genders" at bounding box center [689, 346] width 417 height 23
click at [923, 414] on div "Event name * Hope for the Holidays 21 /100 Event website Attendance * 1500 Date…" at bounding box center [690, 329] width 520 height 422
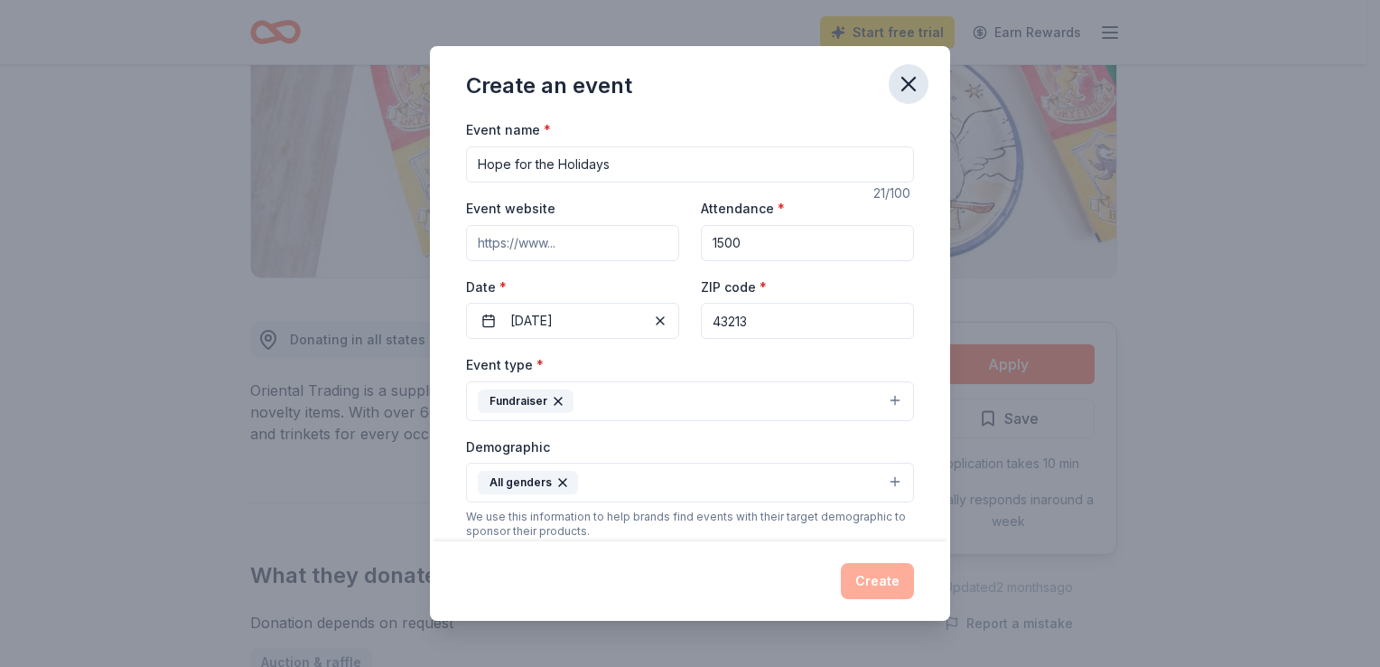
click at [907, 94] on icon "button" at bounding box center [908, 83] width 25 height 25
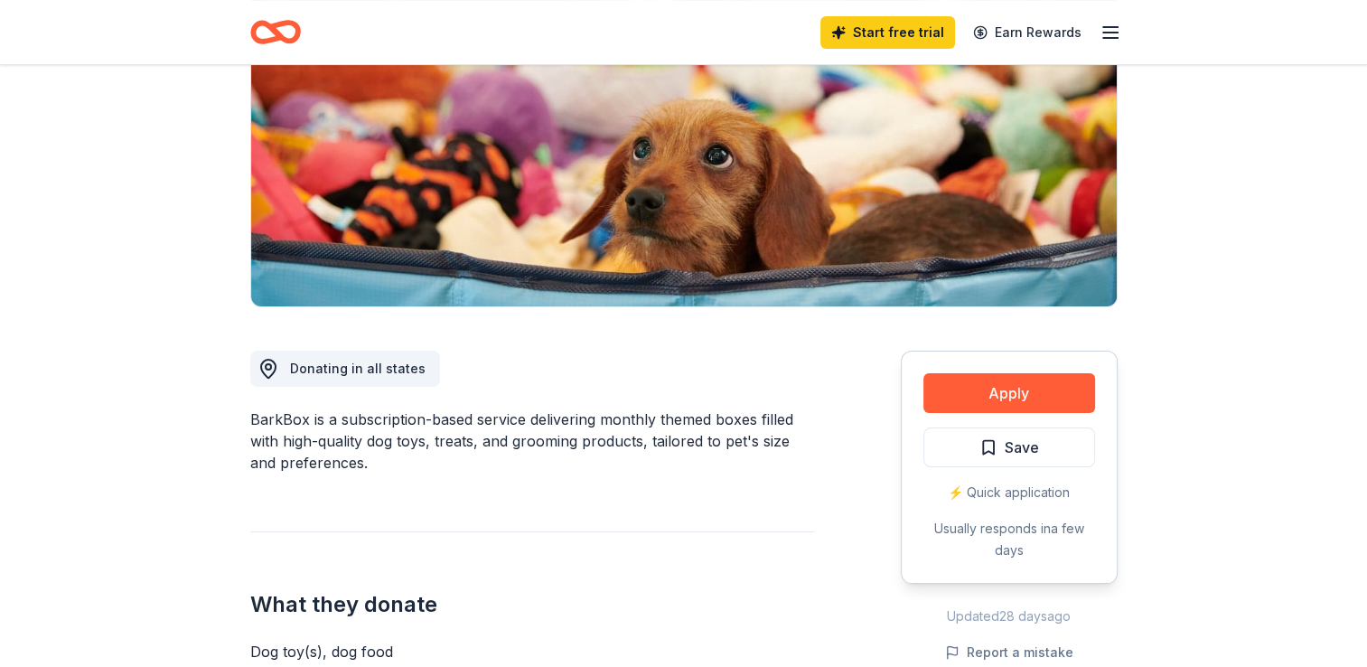
scroll to position [90, 0]
